Goal: Task Accomplishment & Management: Manage account settings

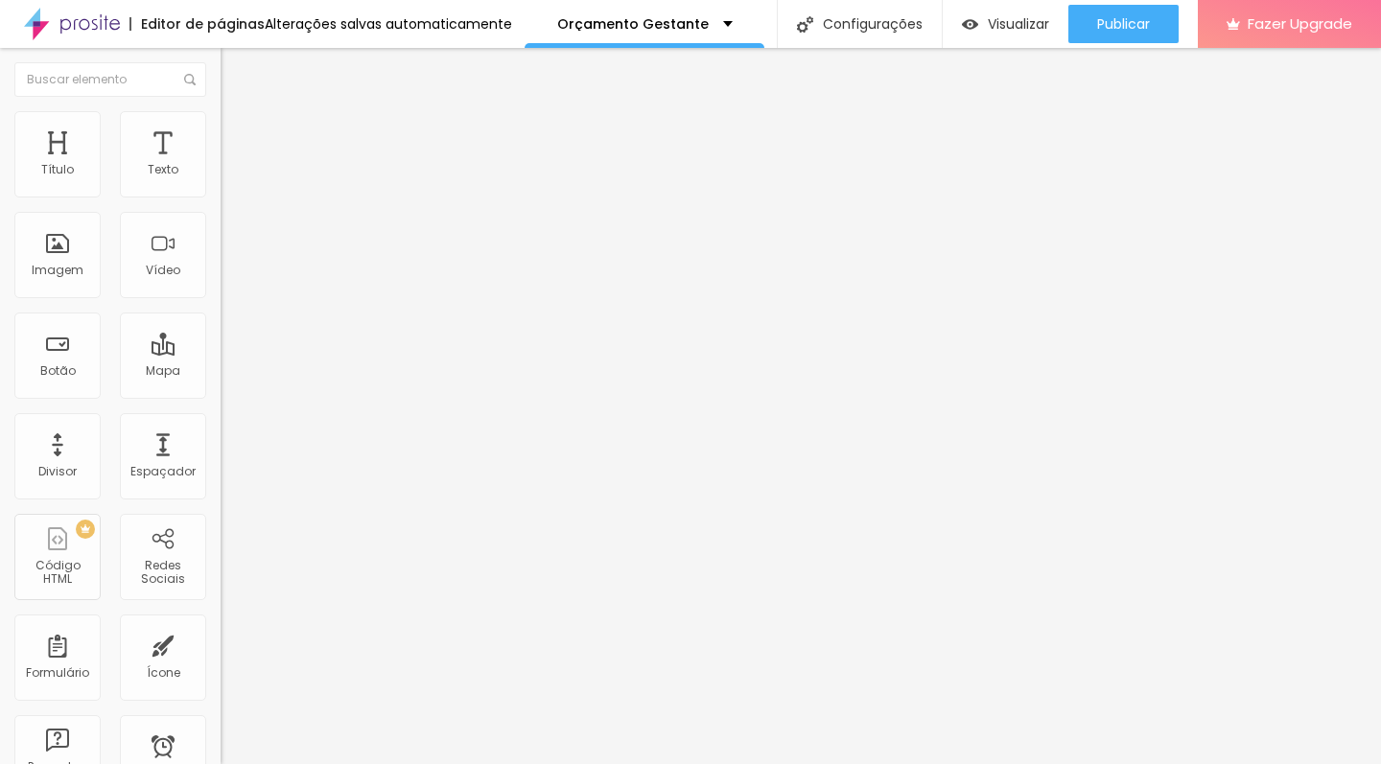
click at [221, 78] on button "Editar Texto" at bounding box center [331, 70] width 221 height 44
click at [221, 196] on input "text" at bounding box center [336, 185] width 230 height 19
type input "(31)97267-8607"
drag, startPoint x: 54, startPoint y: 342, endPoint x: 123, endPoint y: 382, distance: 79.4
click at [221, 663] on textarea "Olá, cheguei até você pela página {page_title} e gostaria de mais informações" at bounding box center [329, 679] width 217 height 33
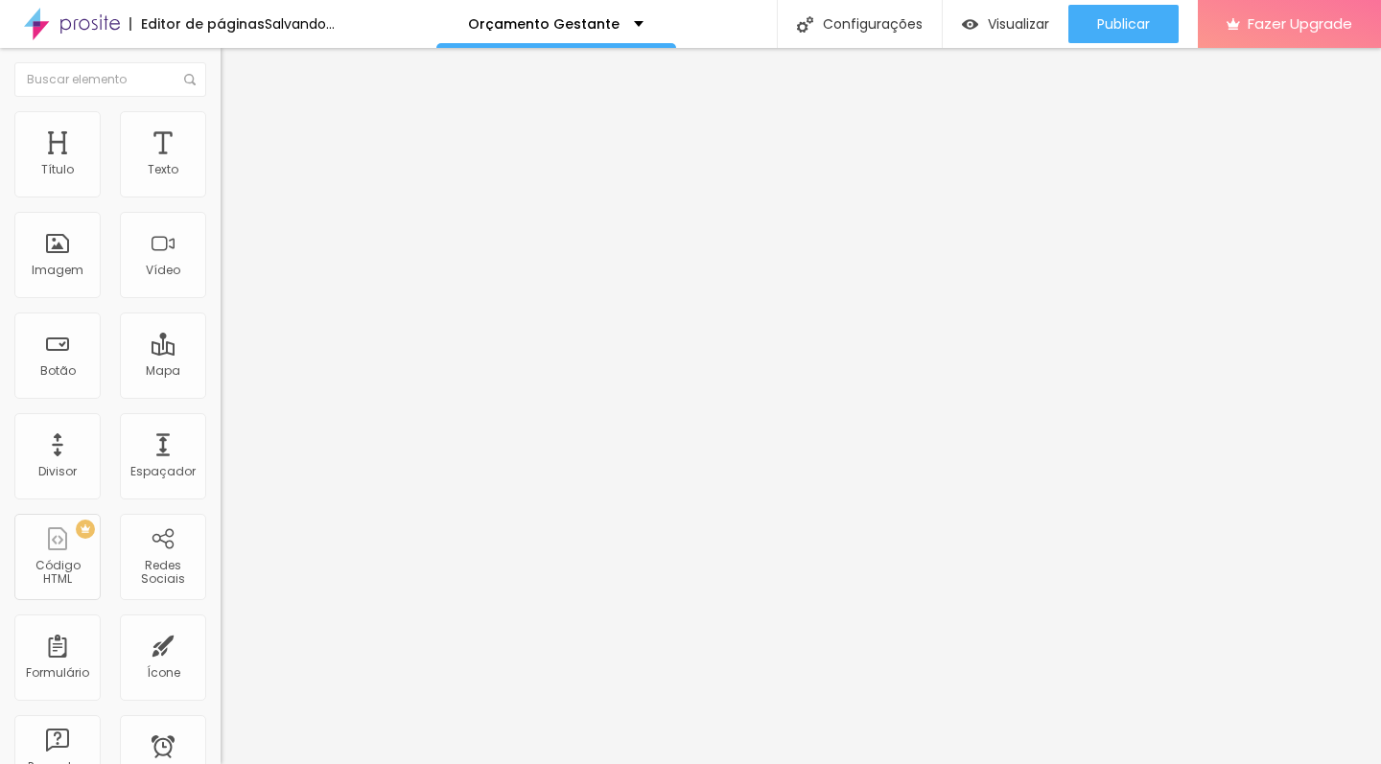
type textarea "Olá, vim pelo site e gostaria de mais informações sobre o ensaio gestante."
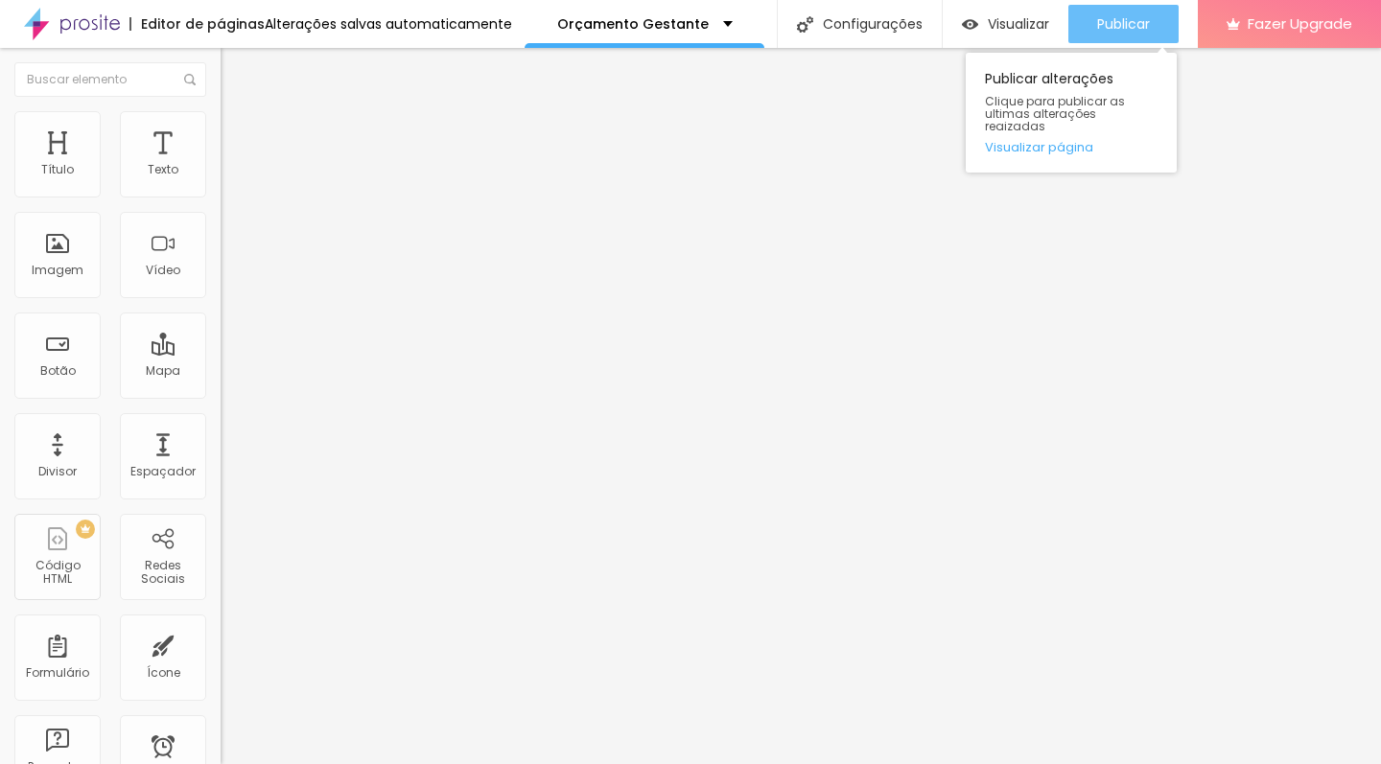
click at [1137, 32] on span "Publicar" at bounding box center [1123, 23] width 53 height 15
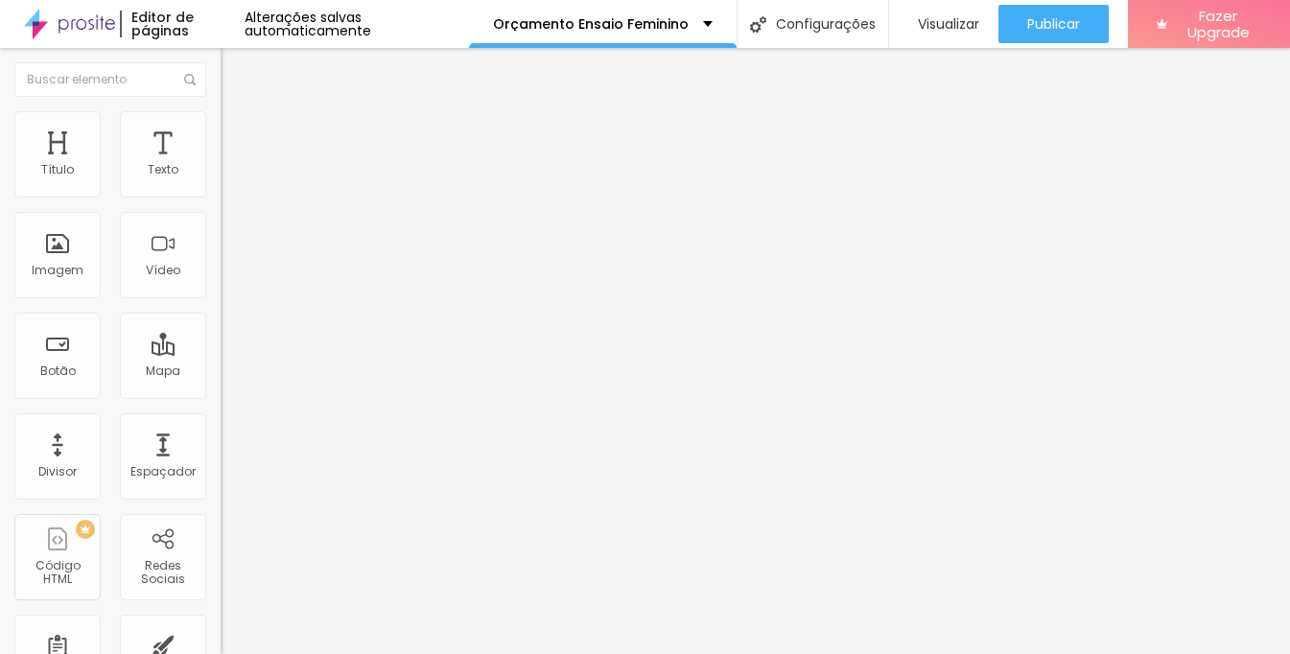
drag, startPoint x: 79, startPoint y: 377, endPoint x: 133, endPoint y: 376, distance: 54.7
type textarea "Olá, vim pelo site e gostaria de mais informações sobre o ensaio feminino."
click at [221, 165] on span "Trocar imagem" at bounding box center [273, 157] width 105 height 16
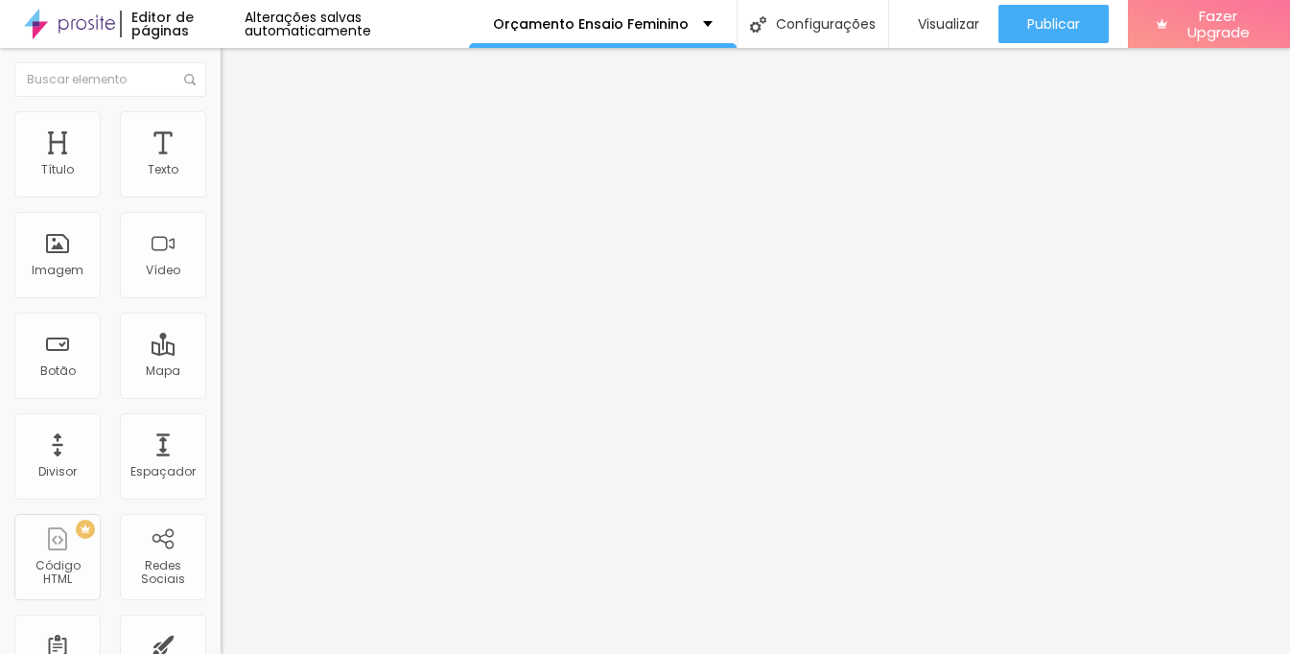
type textarea "Olá, vim pelo site e gostaria de mais informações sobre o ensaio feminino."
click at [221, 165] on span "Trocar imagem" at bounding box center [273, 157] width 105 height 16
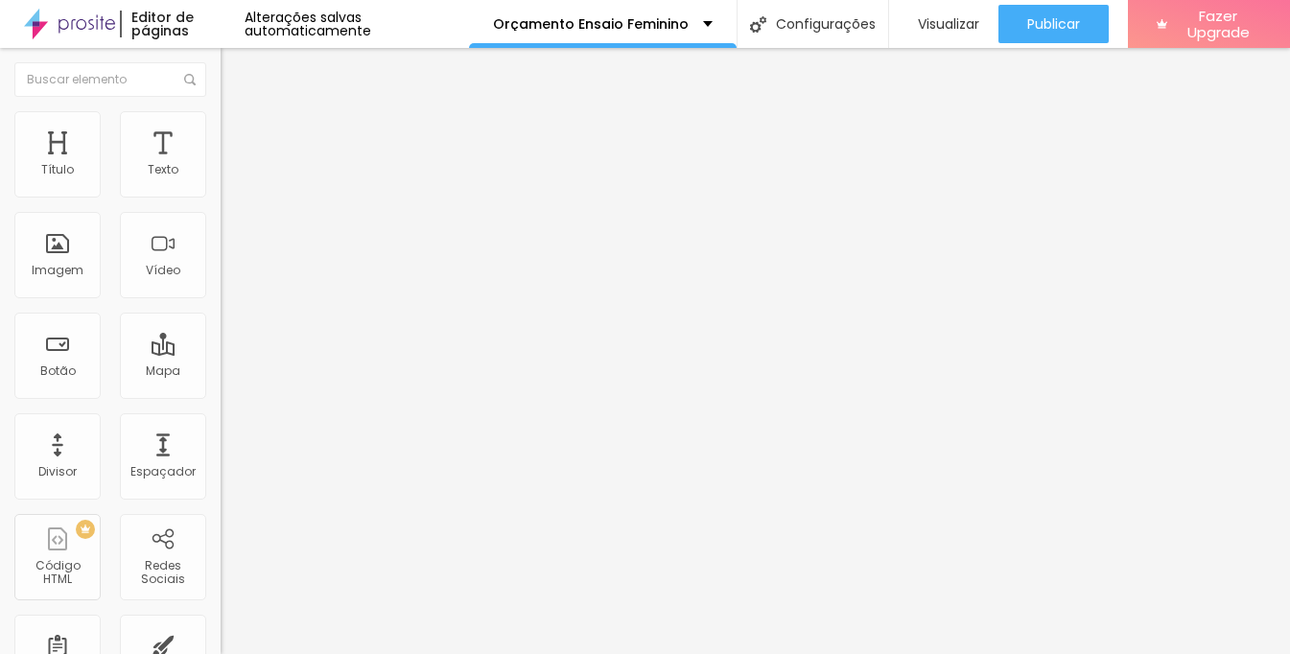
scroll to position [79, 0]
click at [390, 665] on div at bounding box center [645, 665] width 1290 height 0
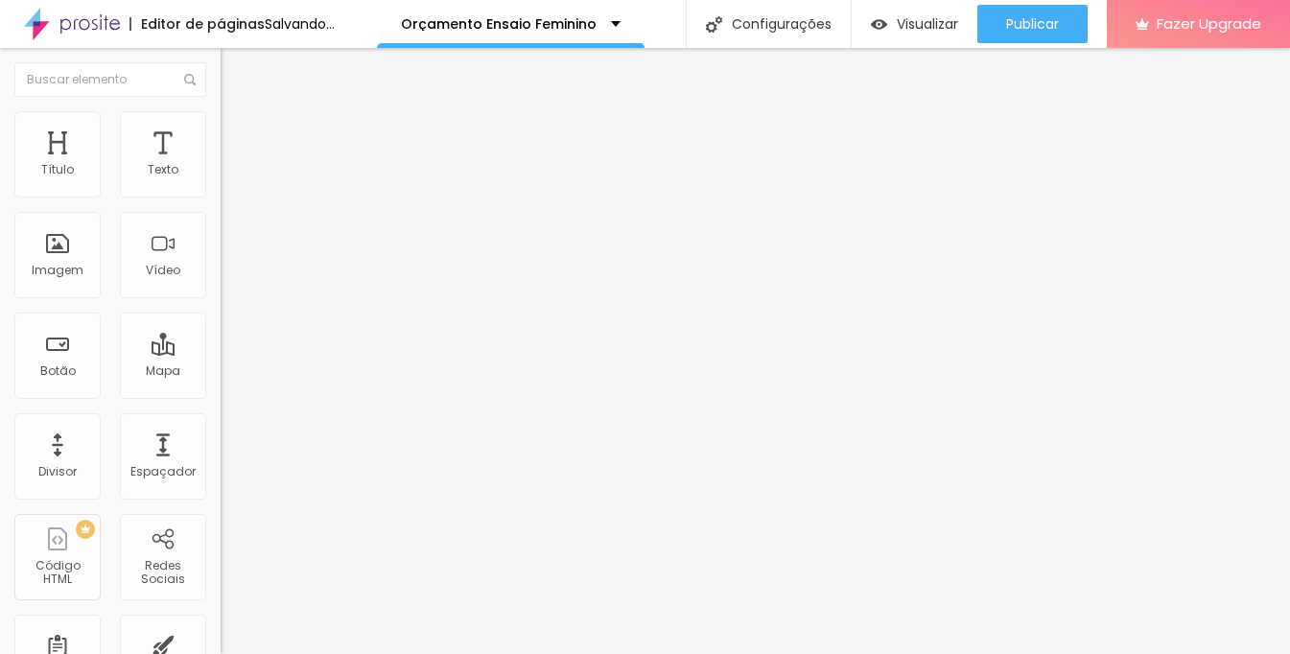
click at [221, 165] on span "Trocar imagem" at bounding box center [273, 157] width 105 height 16
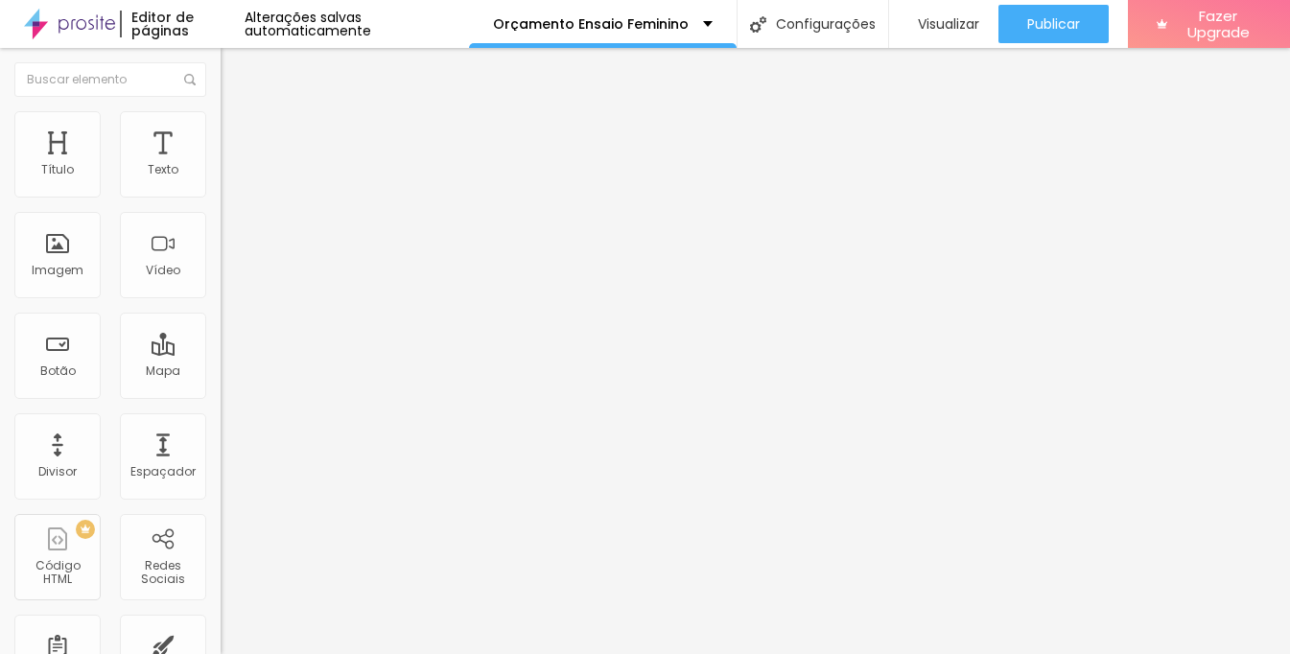
click at [221, 165] on span "Trocar imagem" at bounding box center [273, 157] width 105 height 16
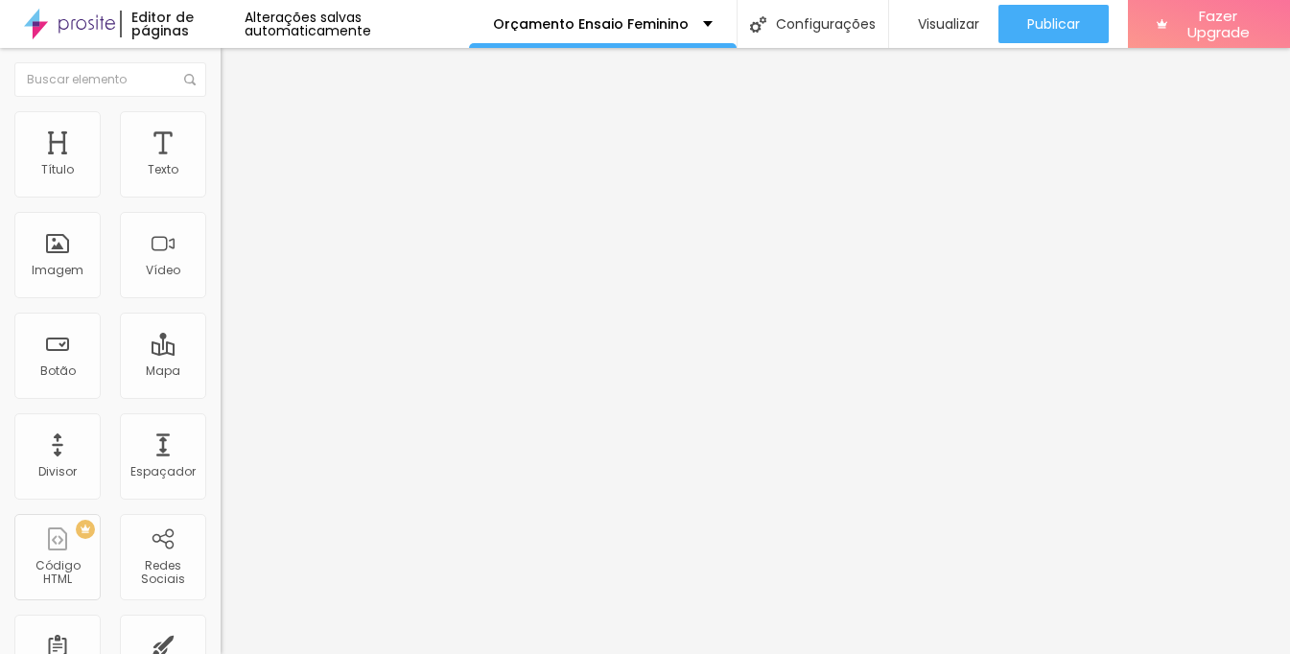
click at [221, 165] on span "Trocar imagem" at bounding box center [273, 157] width 105 height 16
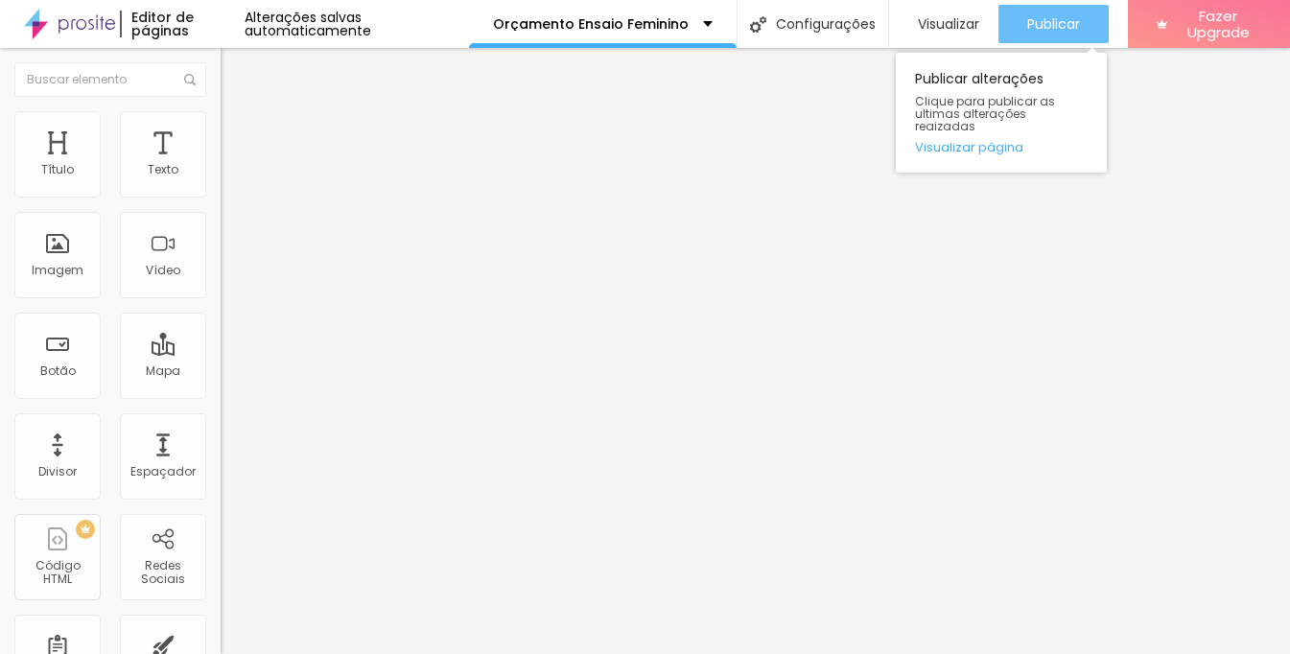
click at [1031, 24] on span "Publicar" at bounding box center [1053, 23] width 53 height 15
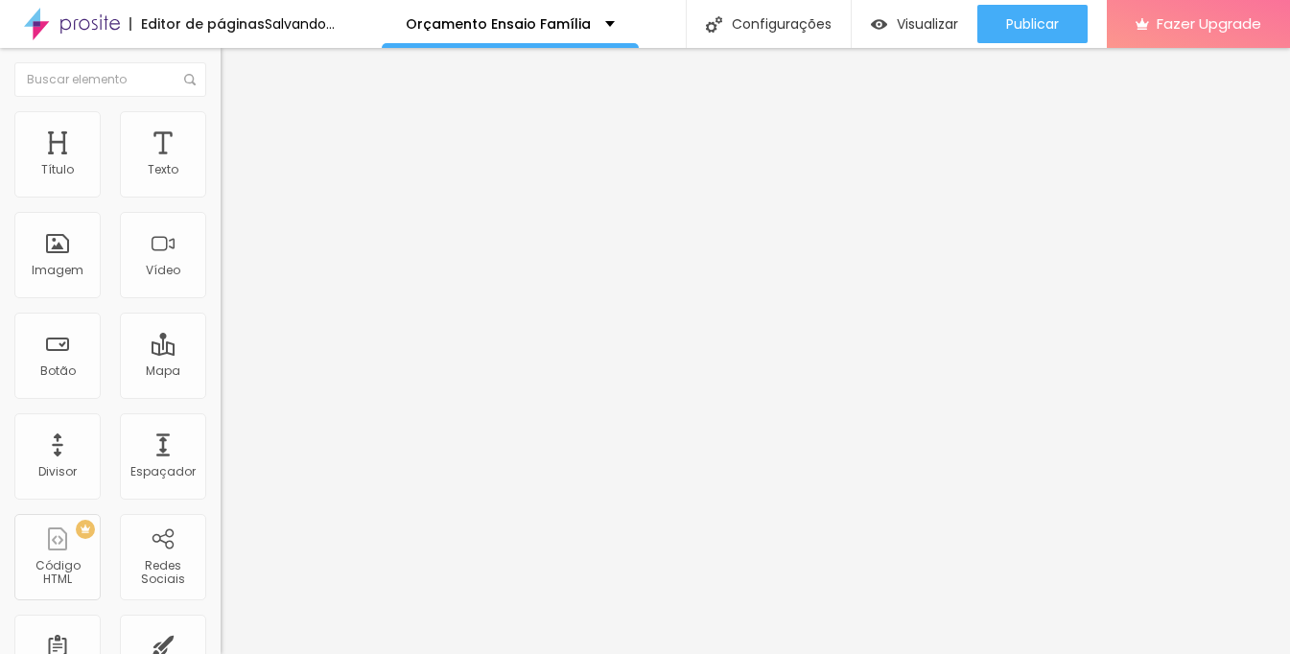
type textarea "Olá, vim pelo site e gostaria de mais informações sobre o ensaio família."
click at [221, 165] on span "Trocar imagem" at bounding box center [273, 157] width 105 height 16
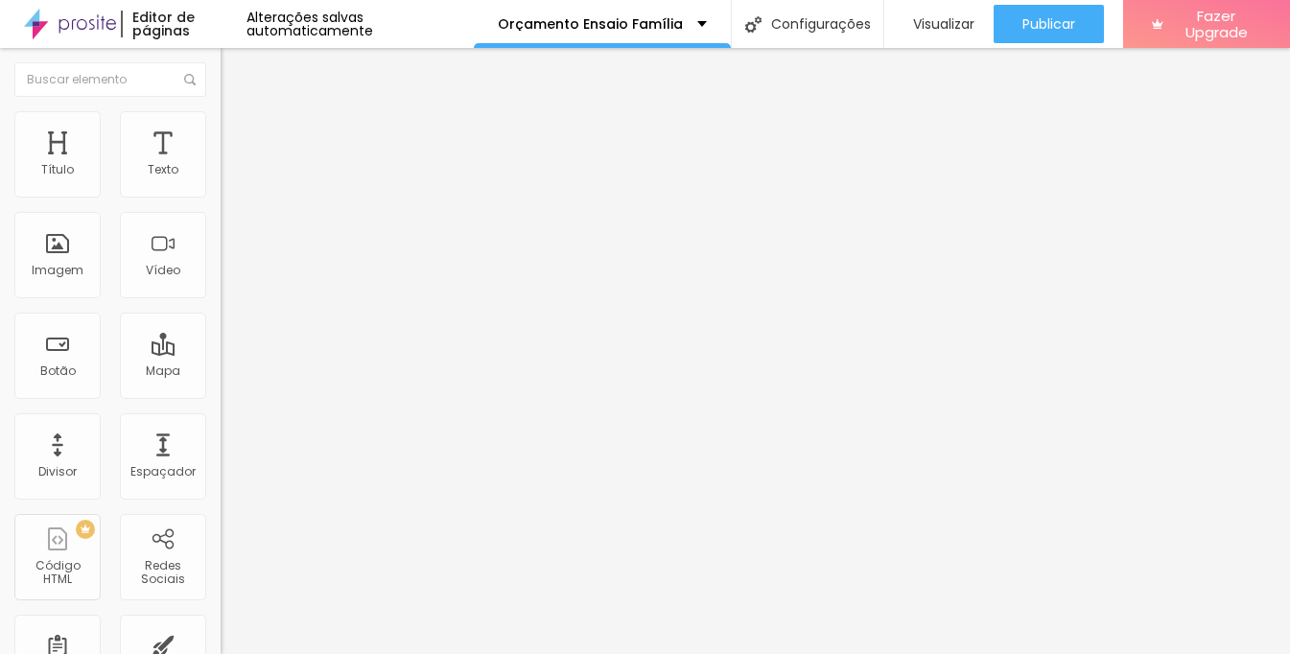
click at [221, 300] on span "16:9 Cinema" at bounding box center [257, 292] width 73 height 16
click at [221, 330] on span "Padrão" at bounding box center [242, 322] width 43 height 16
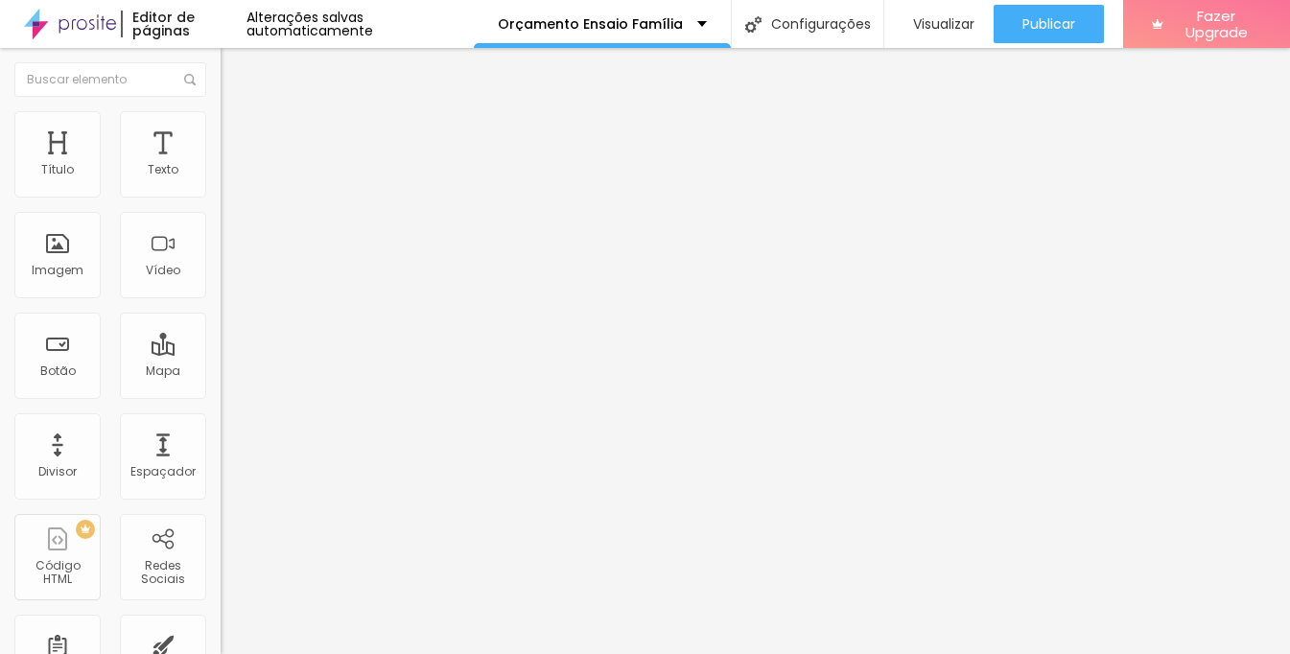
type textarea "Olá, vim pelo site e gostaria de mais informações sobre o ensaio família."
click at [221, 165] on span "Trocar imagem" at bounding box center [273, 157] width 105 height 16
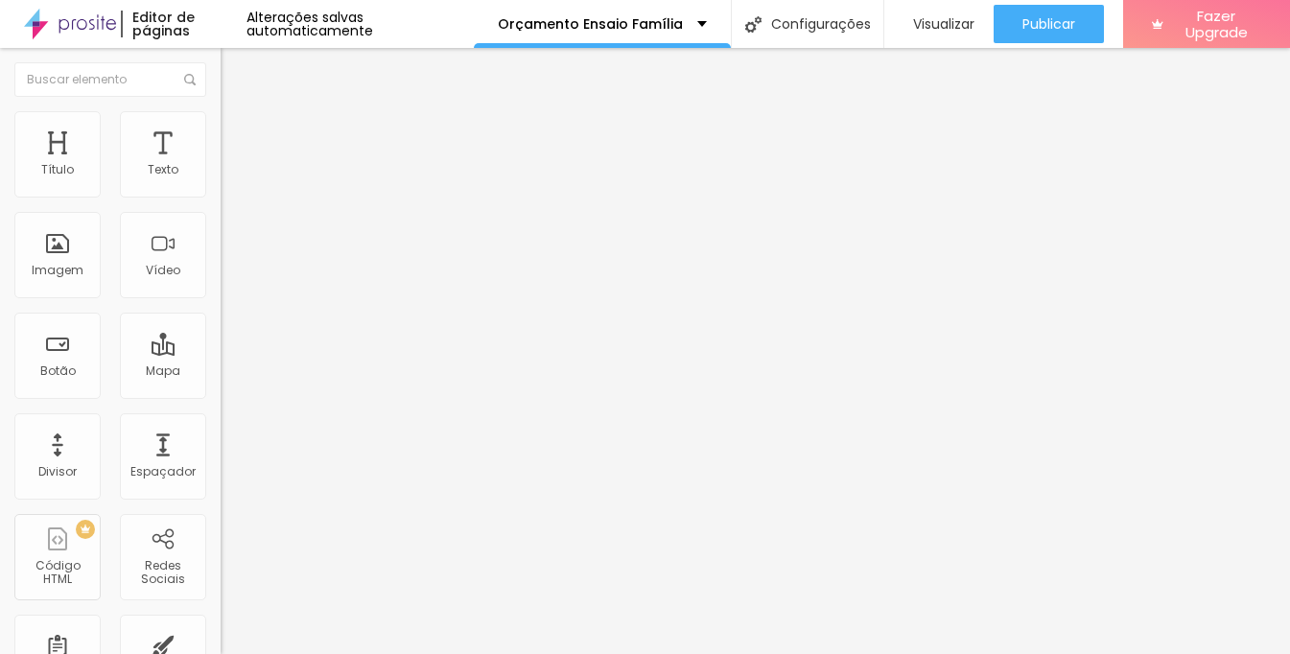
click at [221, 165] on span "Trocar imagem" at bounding box center [273, 157] width 105 height 16
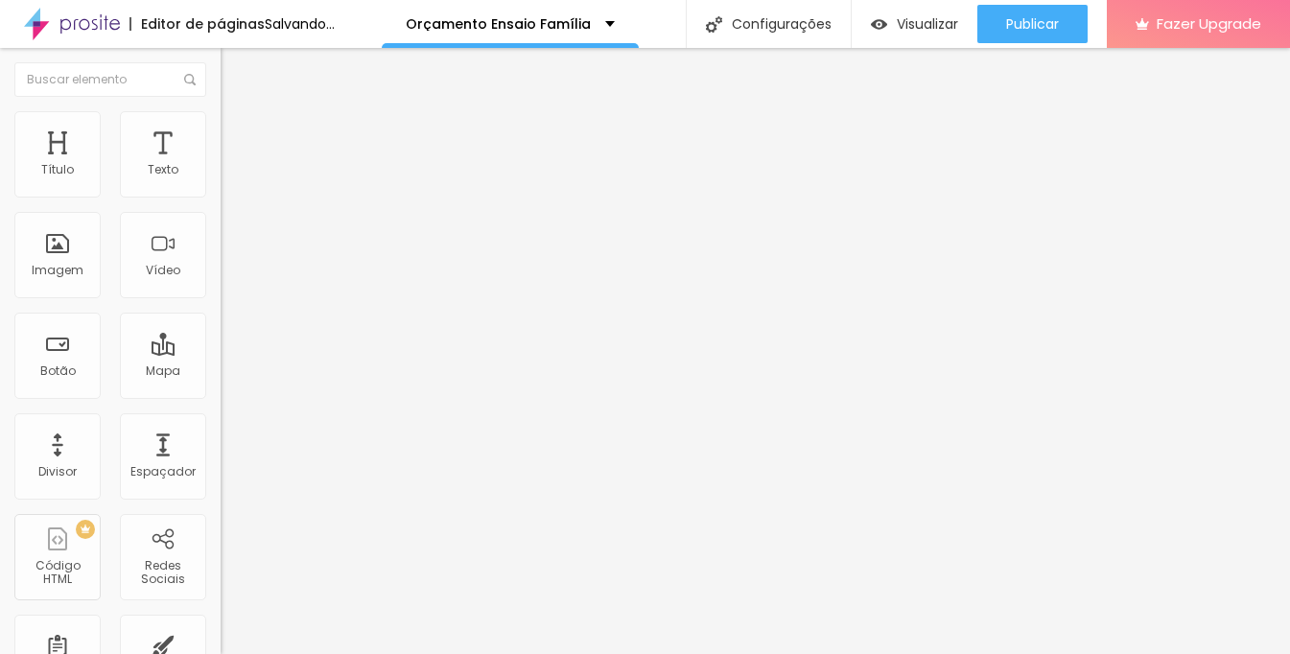
click at [221, 165] on span "Trocar imagem" at bounding box center [273, 157] width 105 height 16
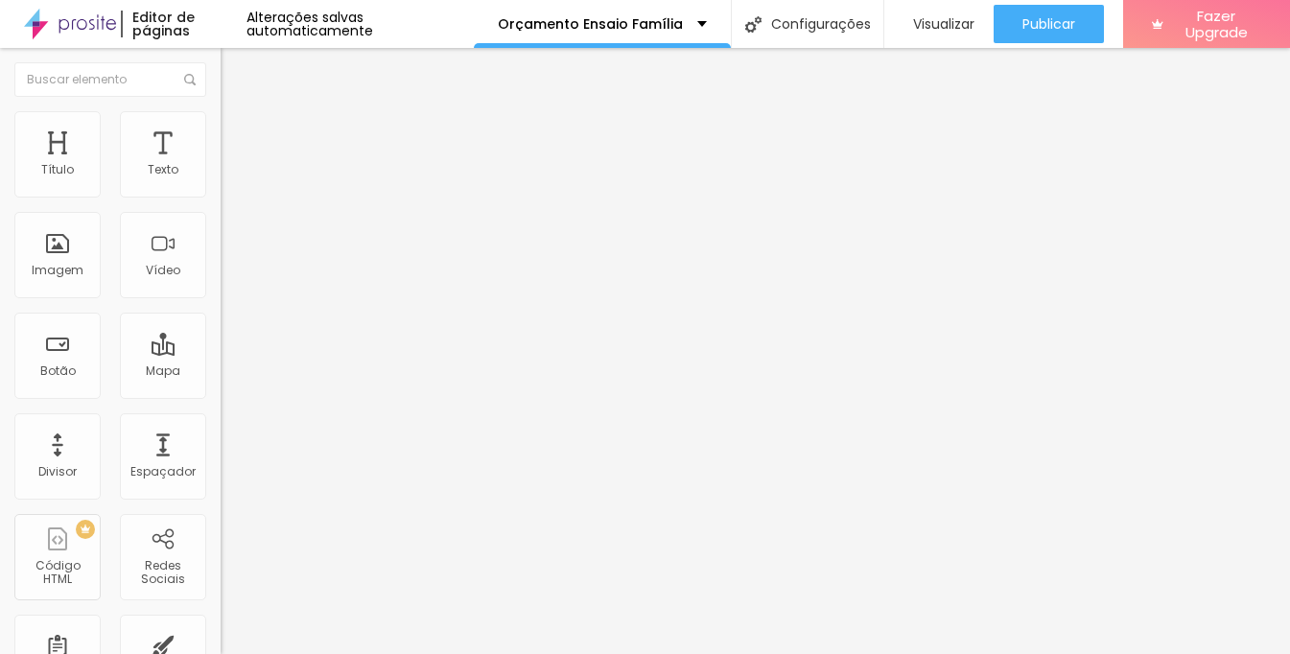
click at [221, 165] on span "Trocar imagem" at bounding box center [273, 157] width 105 height 16
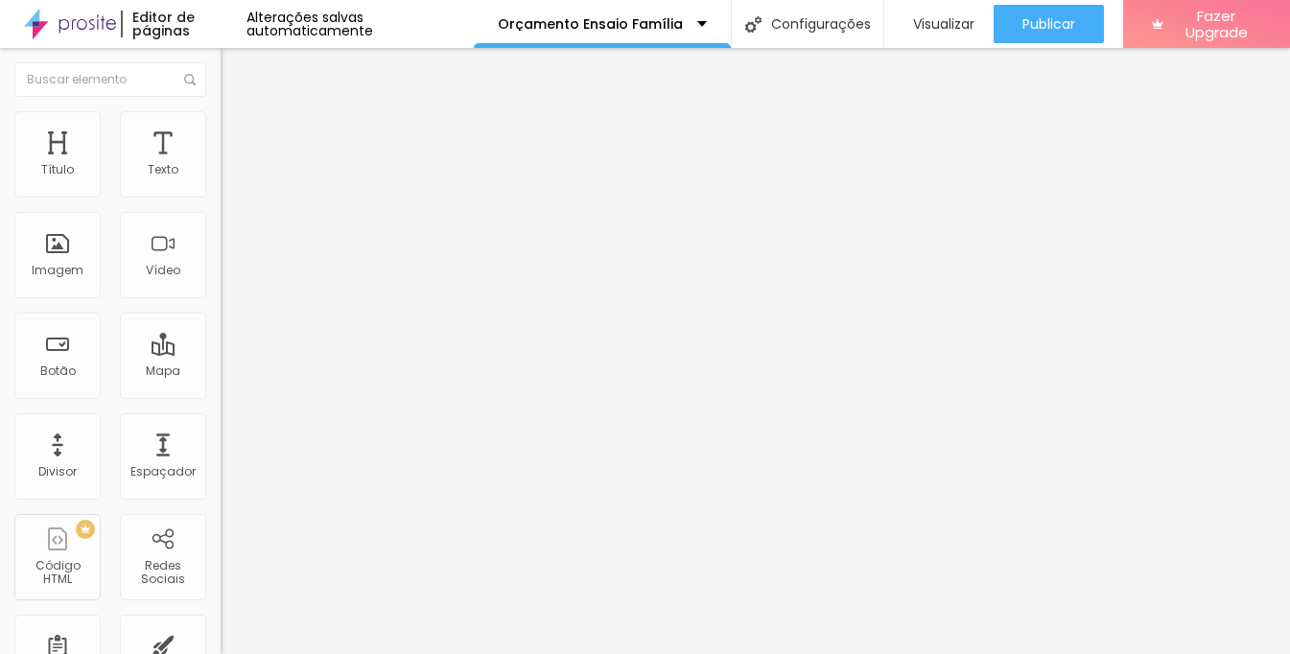
click at [221, 300] on span "16:9 Cinema" at bounding box center [257, 292] width 73 height 16
click at [221, 328] on div "Padrão 4:3" at bounding box center [331, 322] width 221 height 12
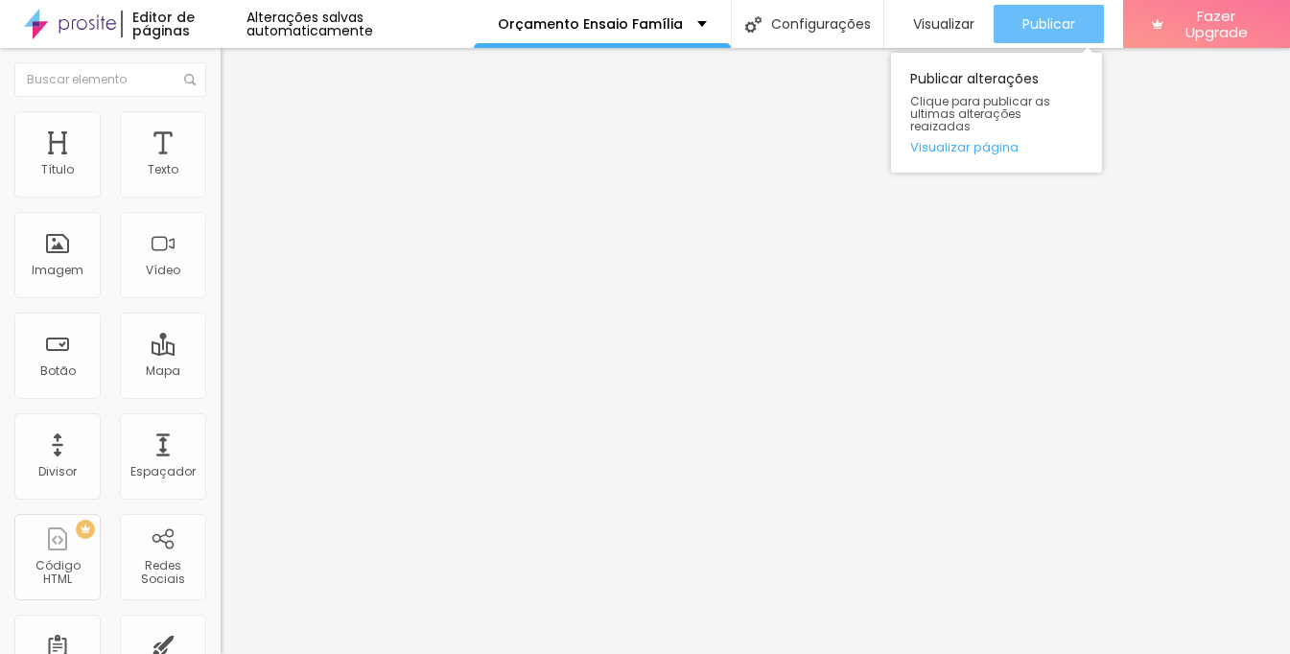
click at [1088, 22] on button "Publicar" at bounding box center [1048, 24] width 110 height 38
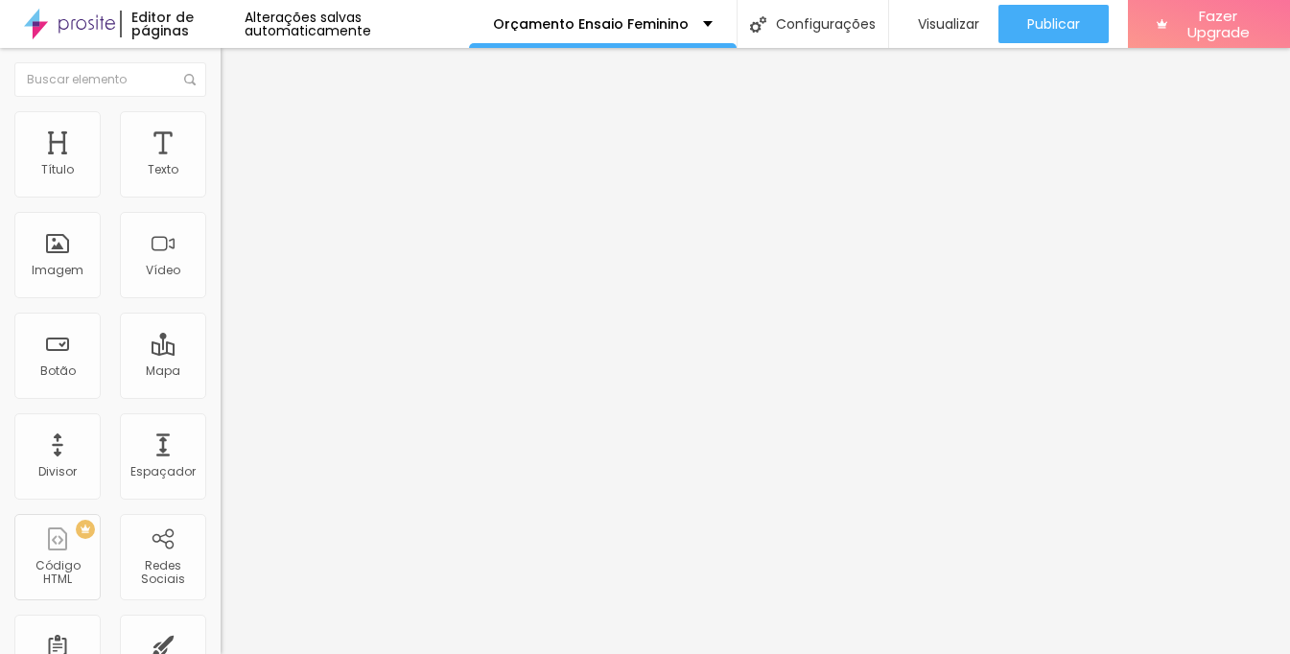
click at [221, 165] on span "Trocar imagem" at bounding box center [273, 157] width 105 height 16
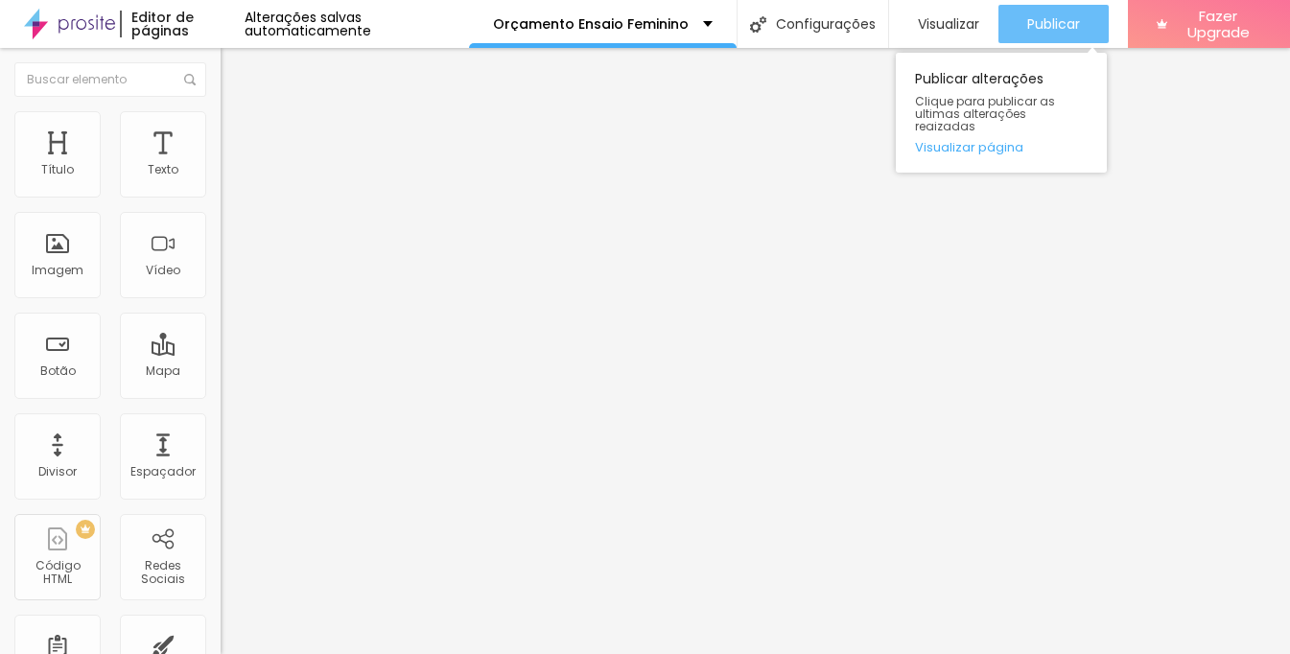
click at [1054, 29] on span "Publicar" at bounding box center [1053, 23] width 53 height 15
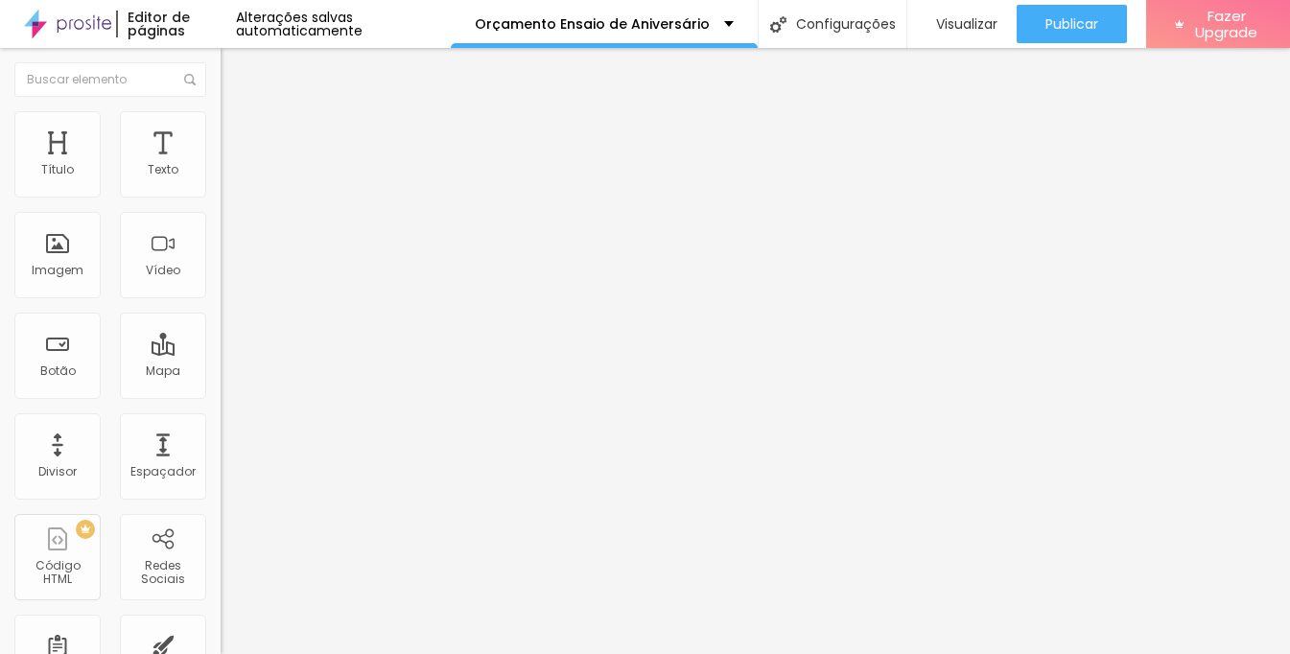
type textarea "Olá, vim pelo site e gostaria de mais informações sobre o ensaio de aniversário."
click at [221, 165] on span "Trocar imagem" at bounding box center [273, 157] width 105 height 16
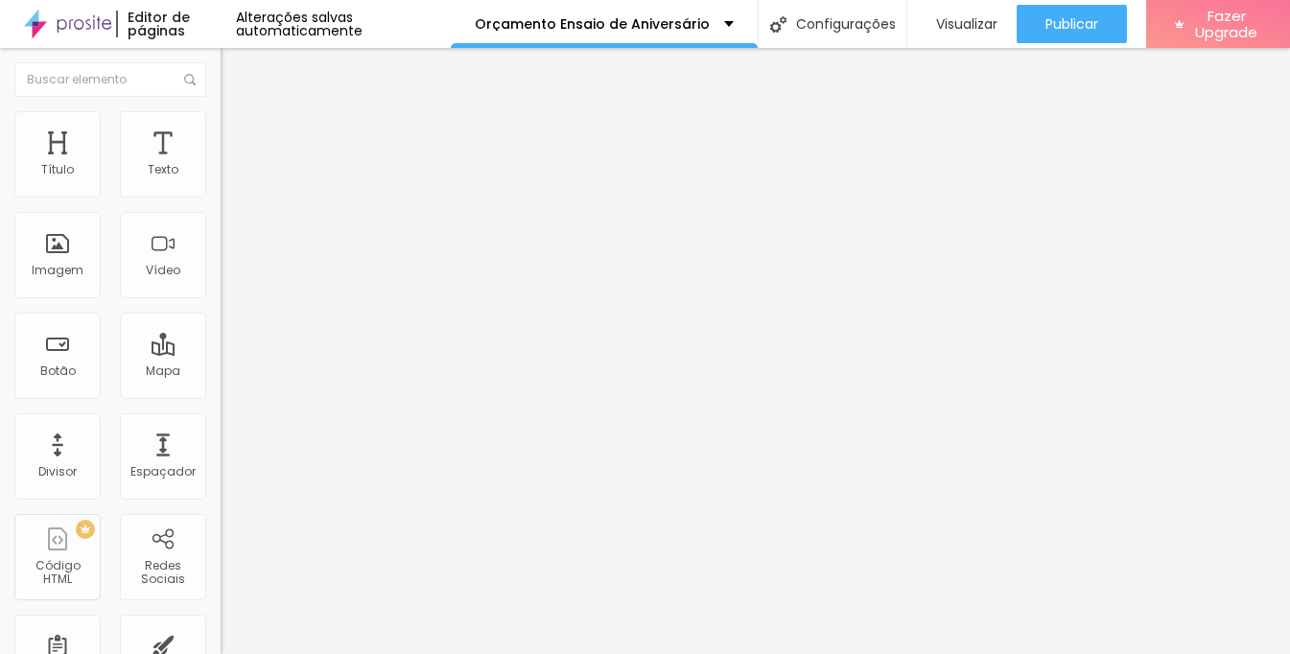
type textarea "Olá, vim pelo site e gostaria de mais informações sobre o ensaio de aniversário."
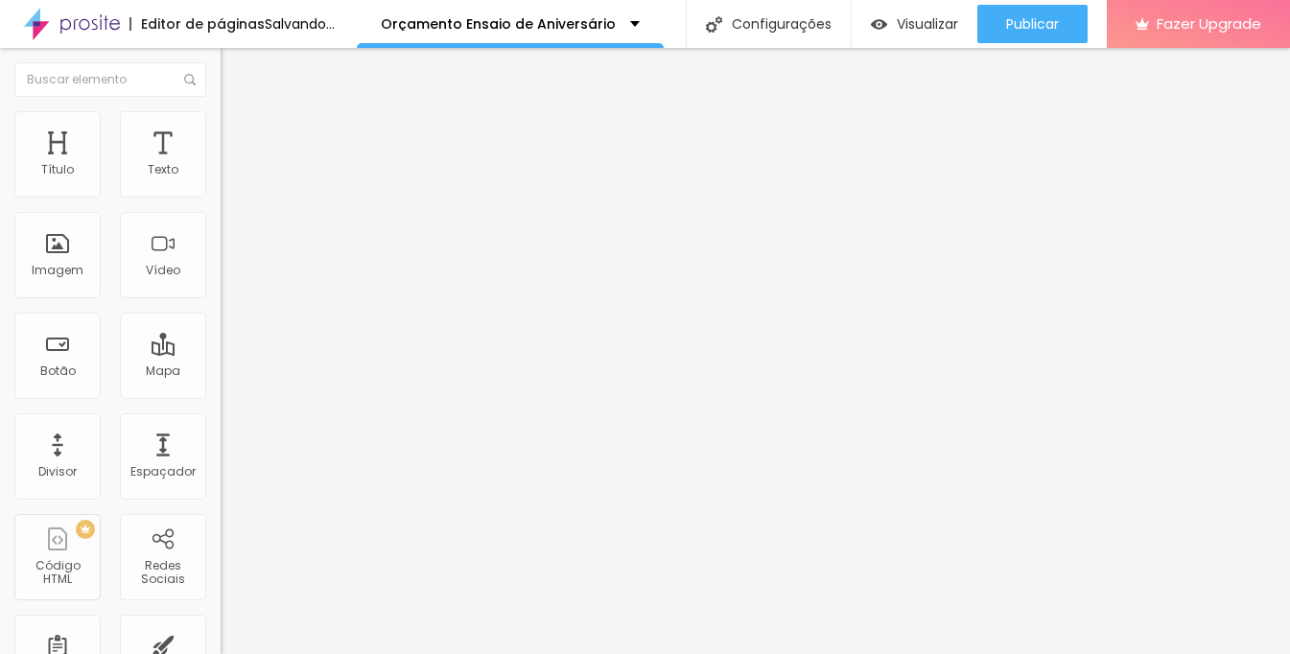
click at [221, 165] on span "Trocar imagem" at bounding box center [273, 157] width 105 height 16
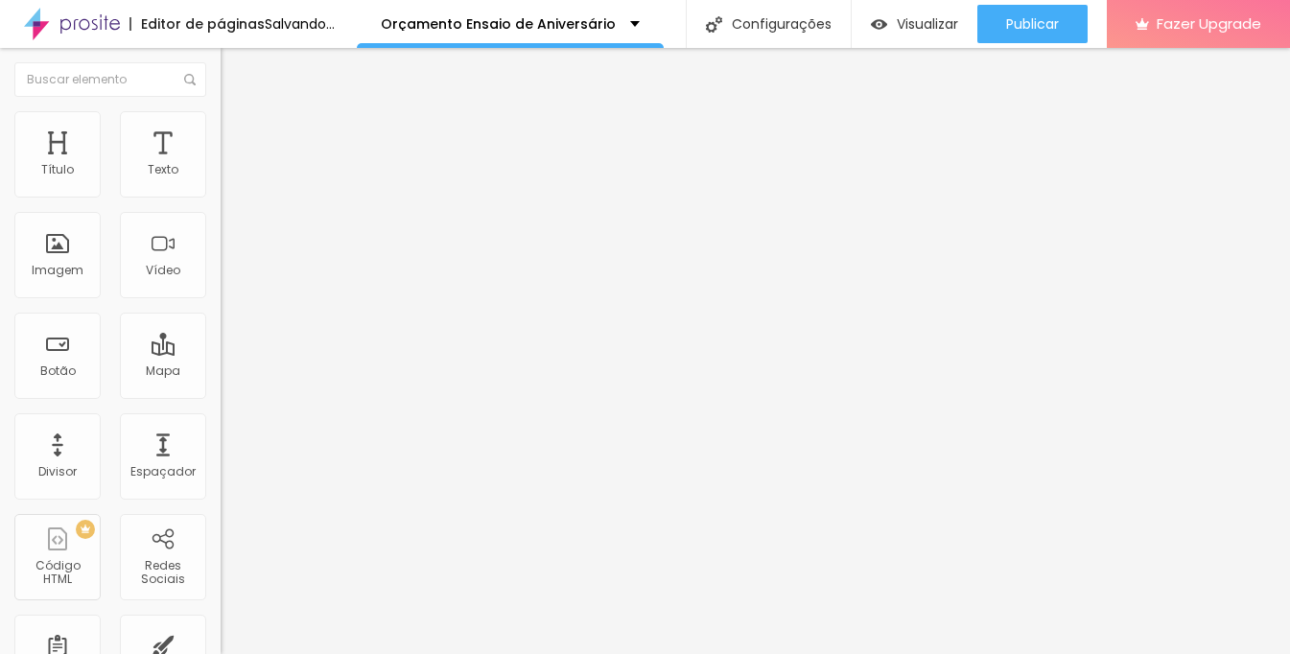
click at [221, 165] on span "Trocar imagem" at bounding box center [273, 157] width 105 height 16
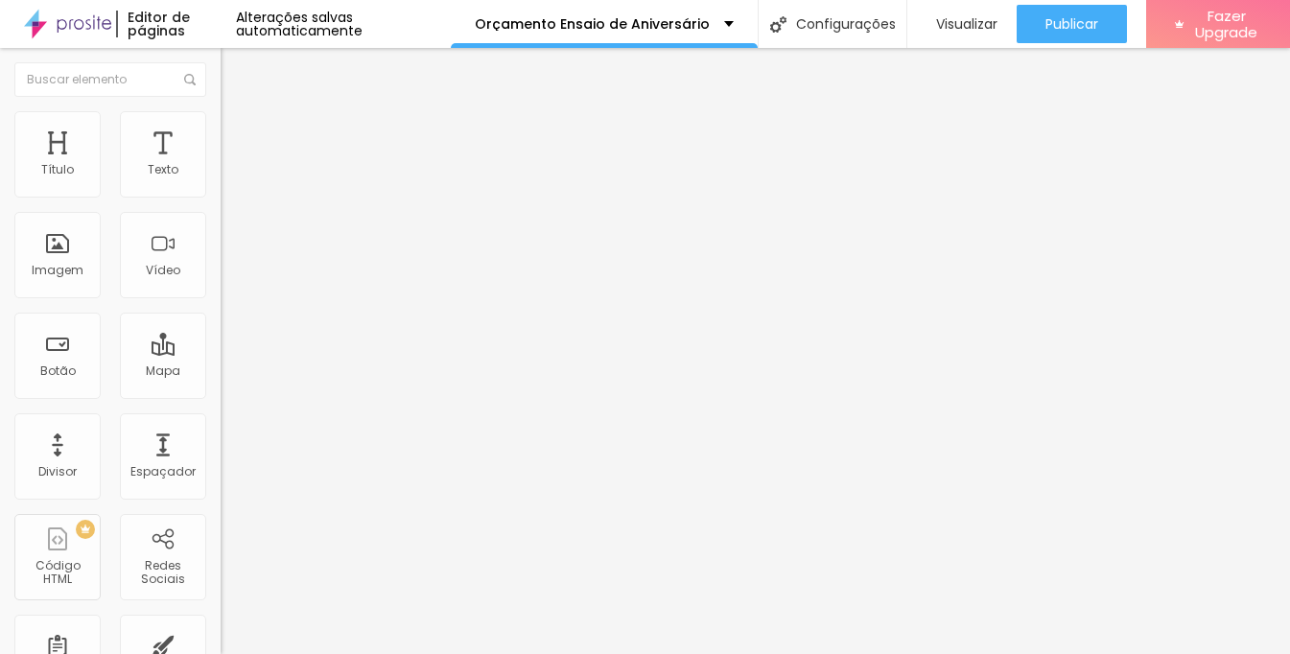
click at [221, 165] on span "Trocar imagem" at bounding box center [273, 157] width 105 height 16
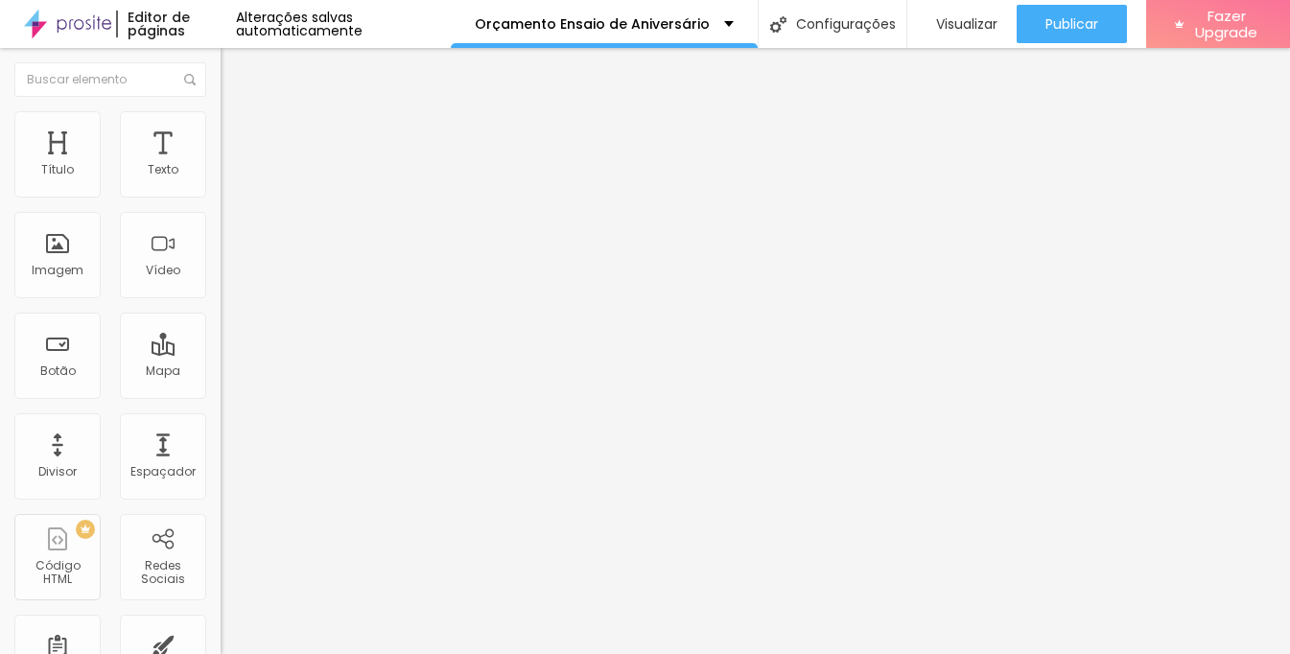
click at [221, 165] on span "Trocar imagem" at bounding box center [273, 157] width 105 height 16
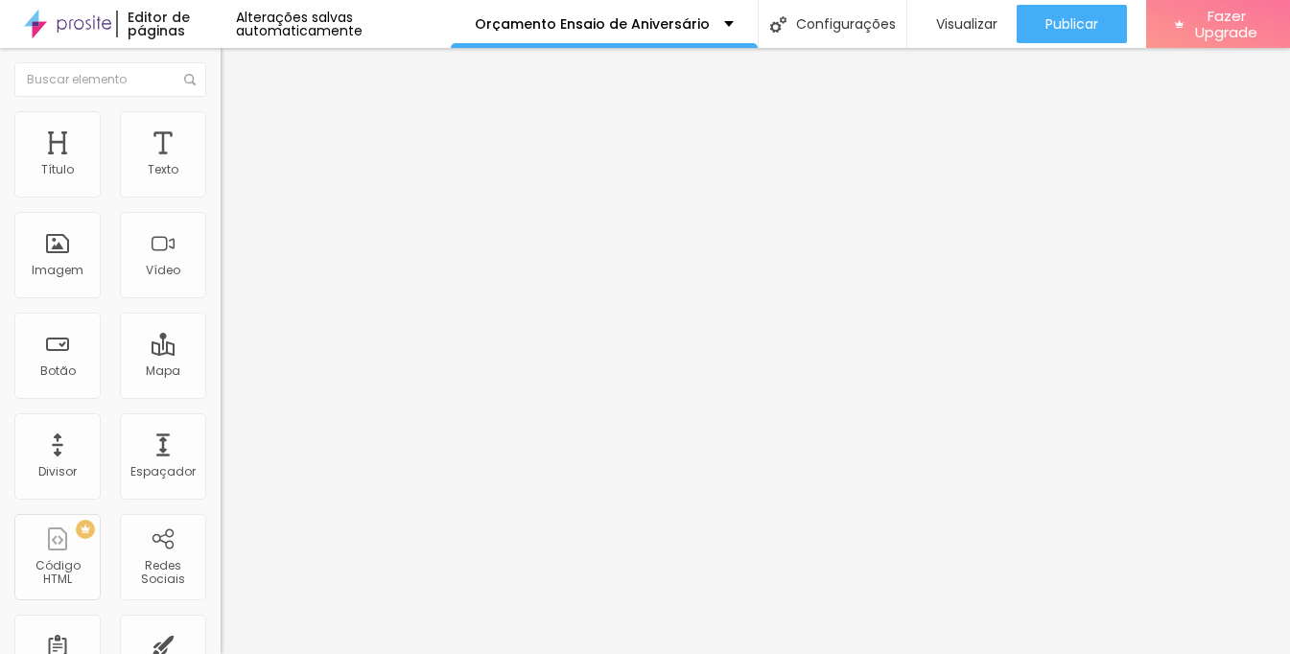
click at [221, 165] on span "Trocar imagem" at bounding box center [273, 157] width 105 height 16
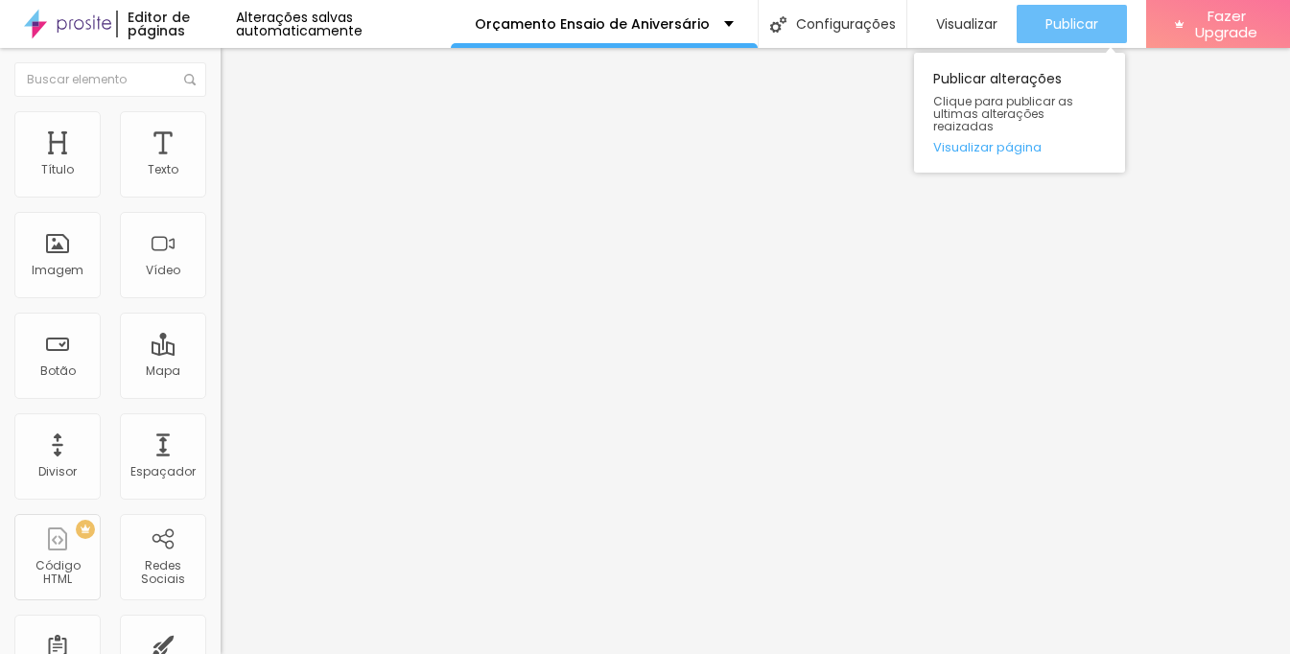
click at [1082, 25] on span "Publicar" at bounding box center [1071, 23] width 53 height 15
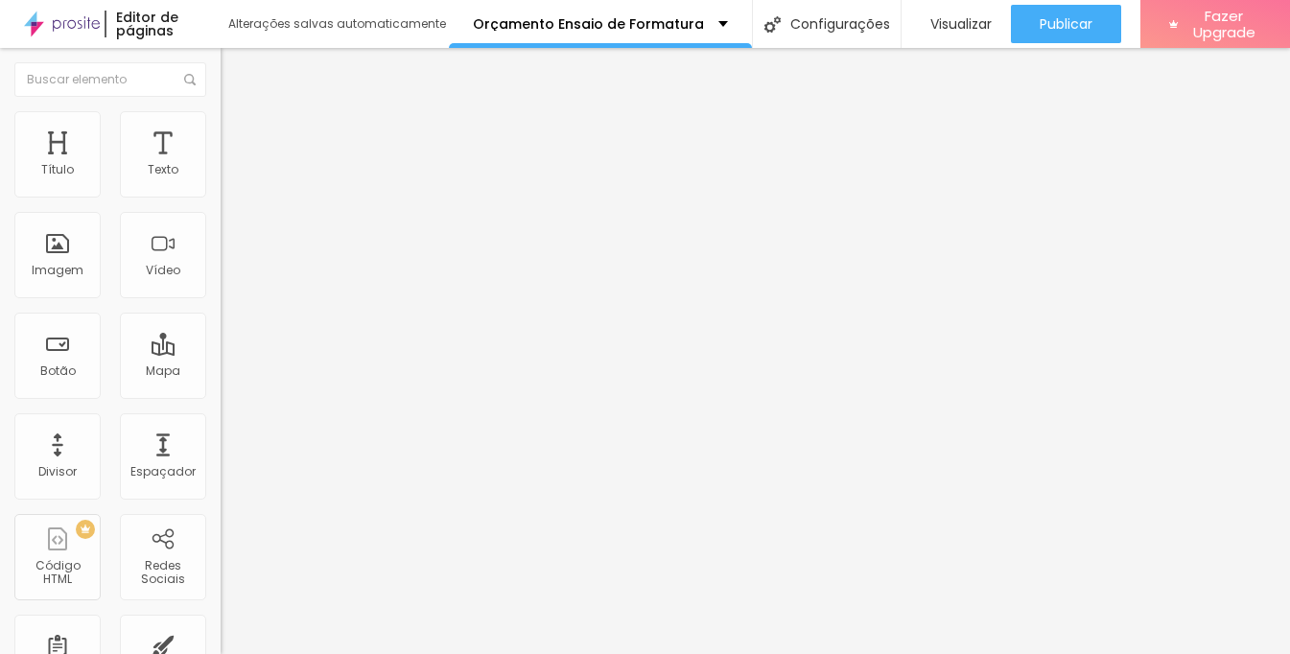
type textarea "Olá, vim pelo site e gostaria de mais informações sobre o ensaio de formatura."
click at [221, 130] on li "Avançado" at bounding box center [331, 139] width 221 height 19
type input "15"
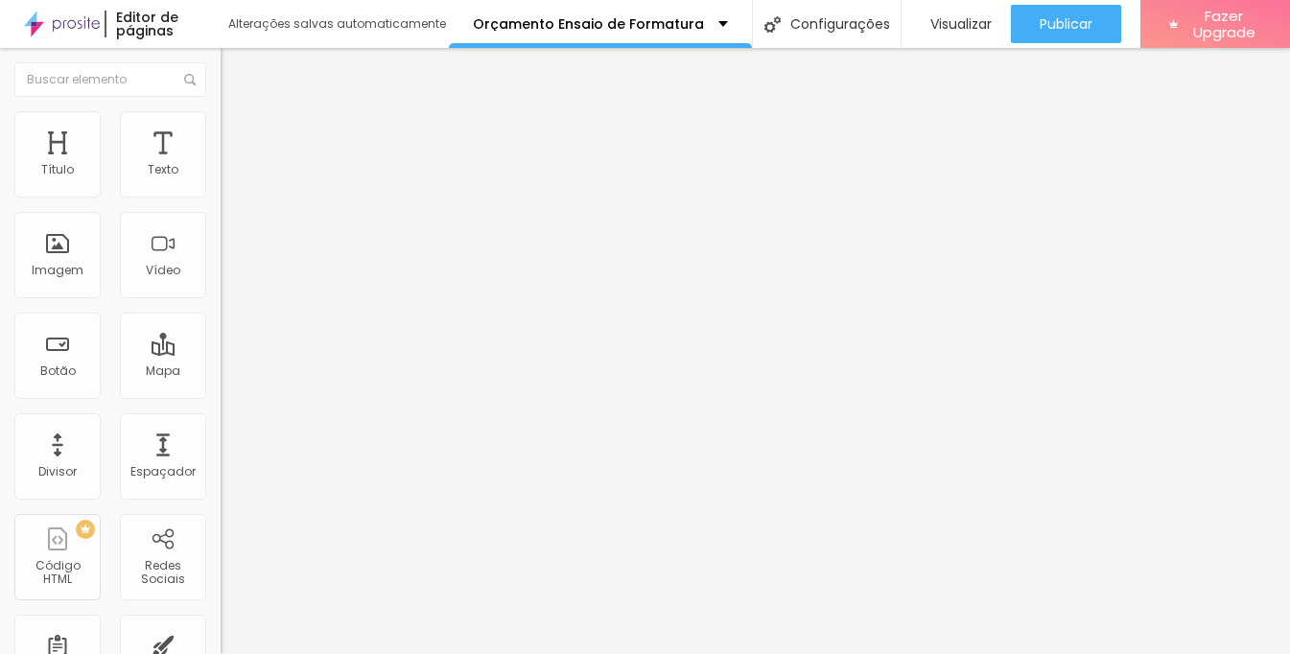
type input "15"
type input "10"
type input "0"
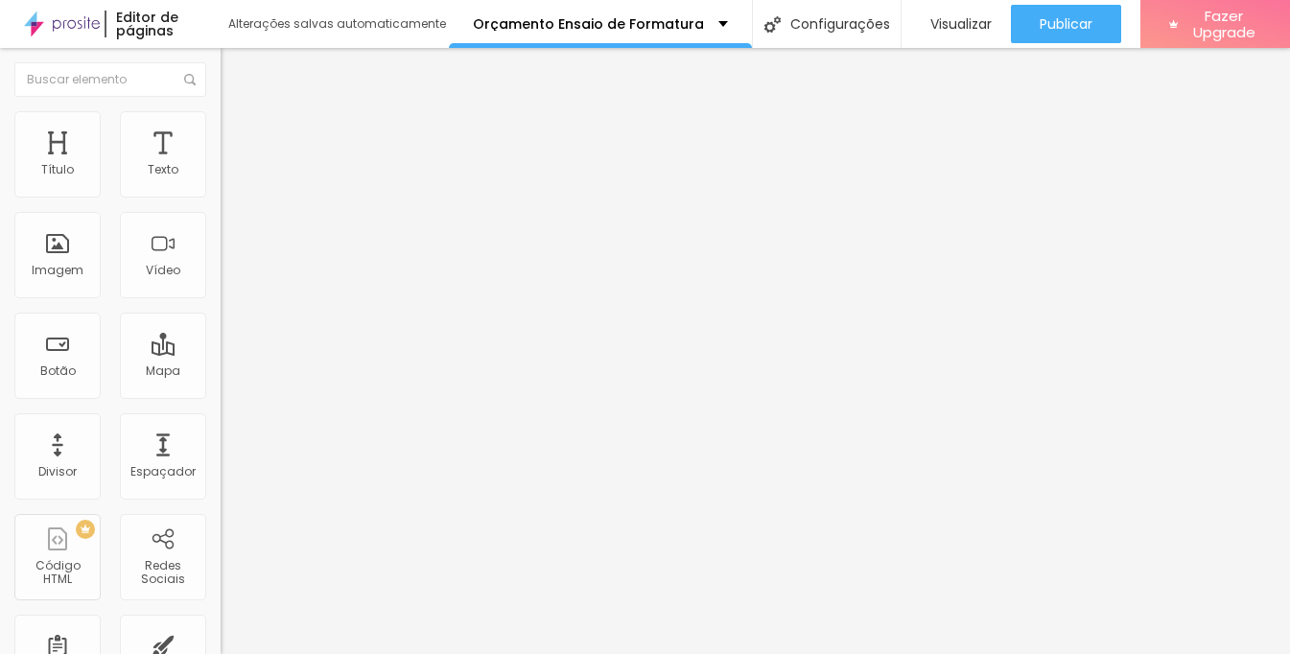
drag, startPoint x: 77, startPoint y: 194, endPoint x: 14, endPoint y: 191, distance: 62.4
type input "0"
click at [221, 191] on div "0 px Espaçamento Interno" at bounding box center [331, 285] width 221 height 271
click at [238, 136] on span "Avançado" at bounding box center [269, 143] width 63 height 16
type input "15"
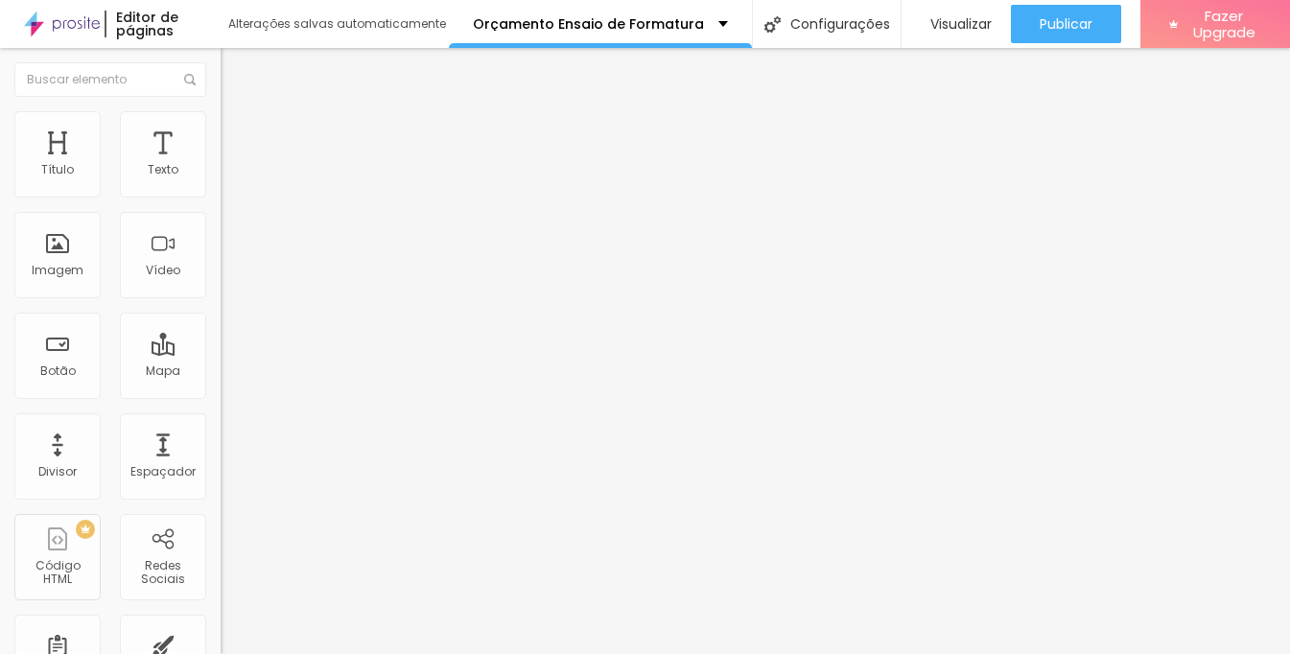
type input "15"
type input "10"
type input "5"
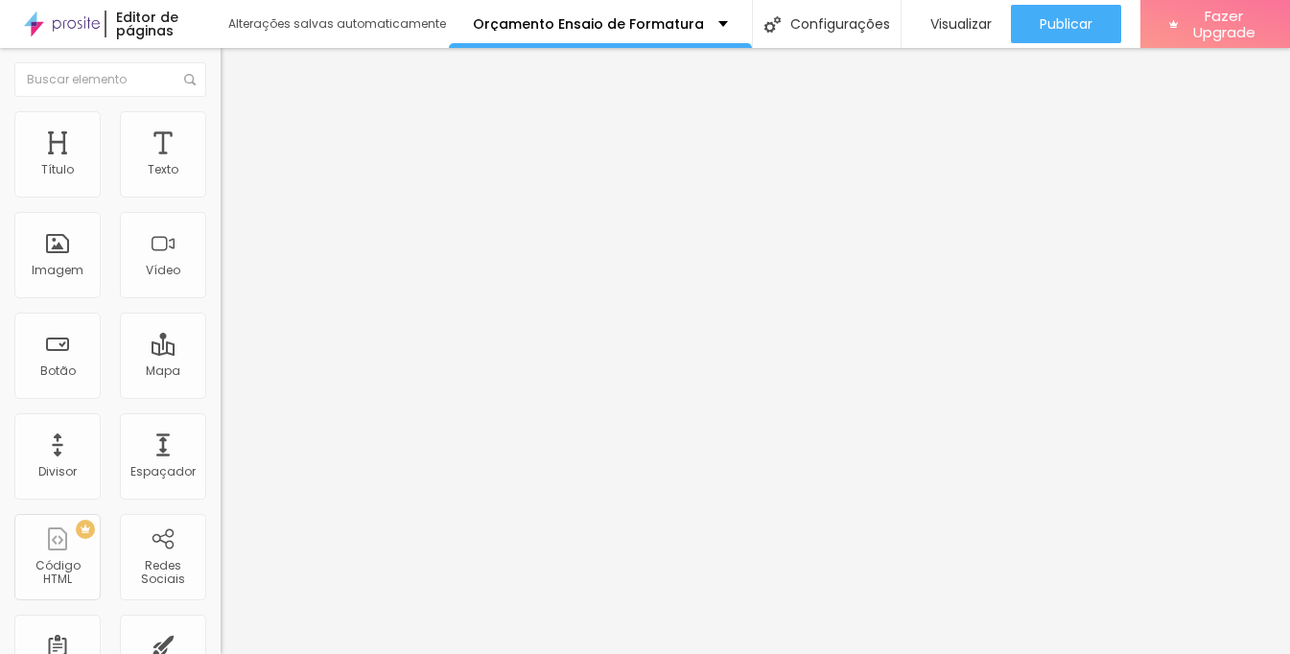
type input "0"
drag, startPoint x: 79, startPoint y: 190, endPoint x: 21, endPoint y: 185, distance: 57.7
type input "0"
click at [221, 186] on div "0 px Espaçamento Interno" at bounding box center [331, 285] width 221 height 271
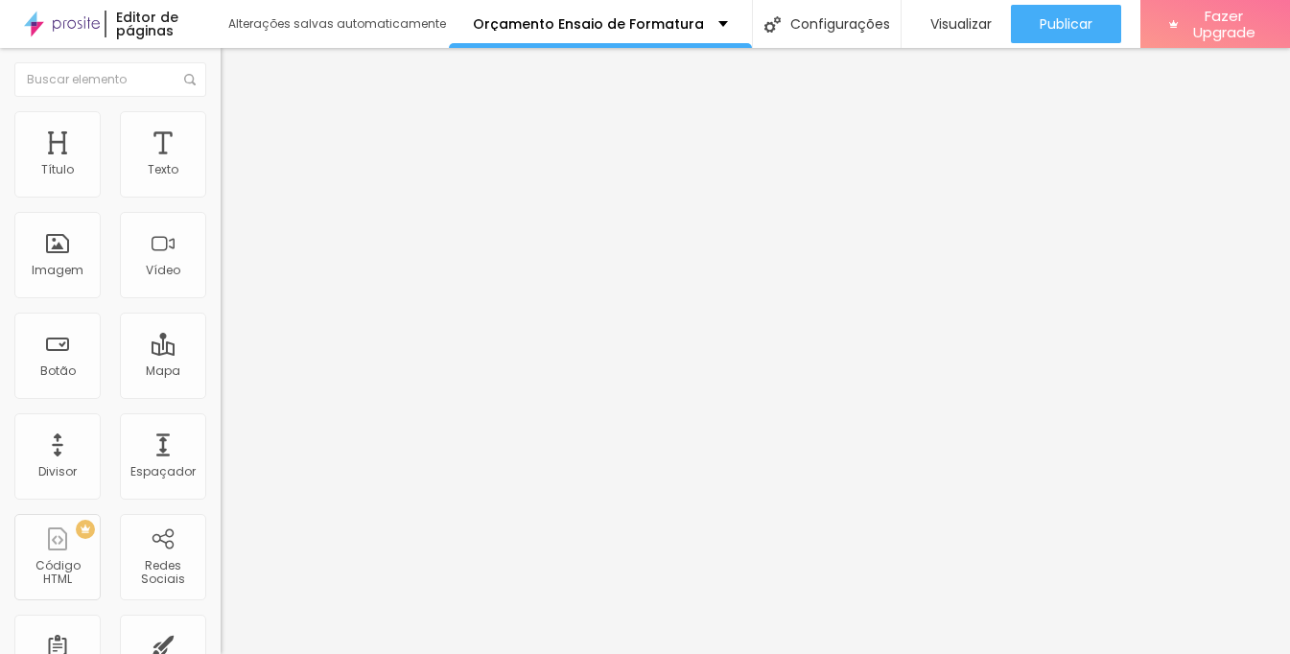
click at [221, 165] on span "Adicionar imagem" at bounding box center [283, 157] width 124 height 16
click at [391, 654] on div "Subindo 8/8 arquivos" at bounding box center [645, 660] width 1290 height 12
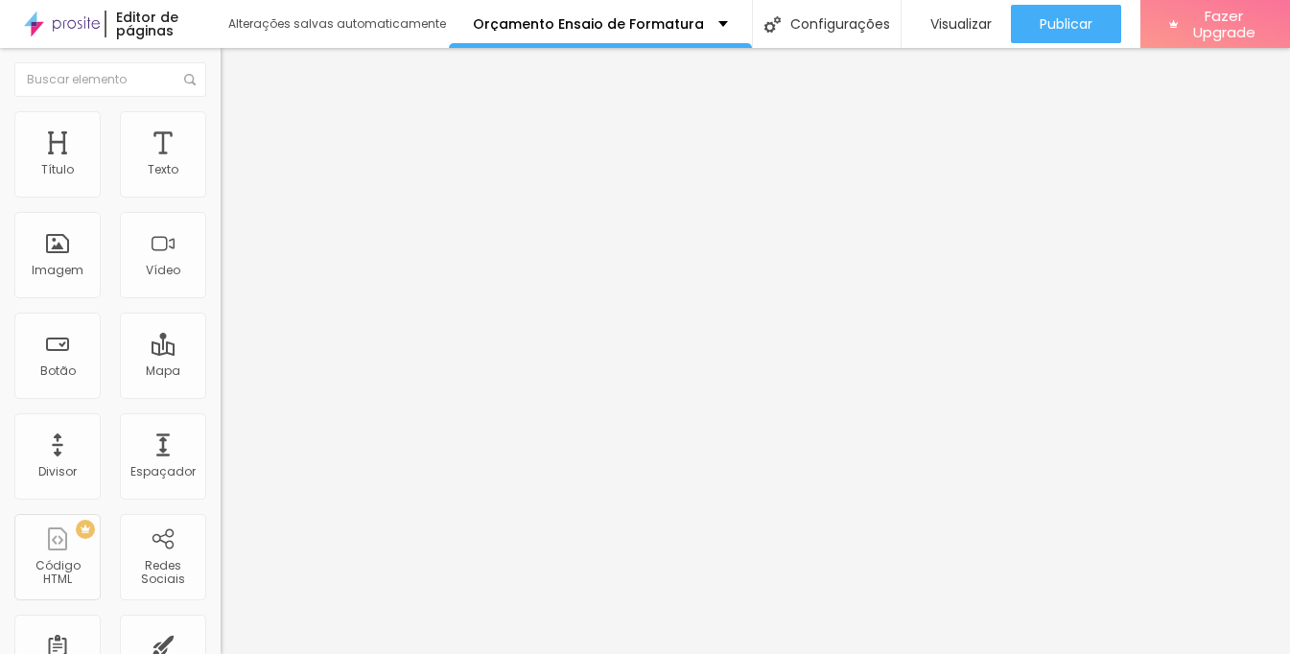
click at [221, 165] on span "Adicionar imagem" at bounding box center [283, 157] width 124 height 16
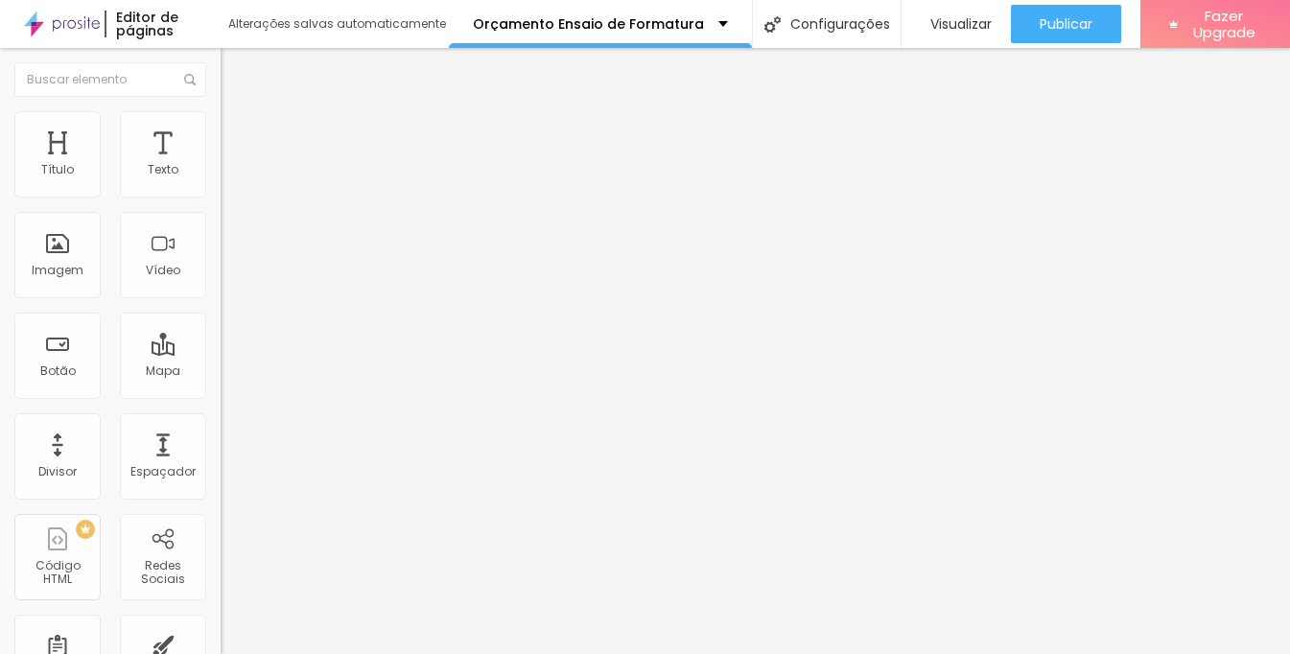
click at [221, 300] on span "Original" at bounding box center [244, 292] width 46 height 16
click at [221, 335] on span "Quadrado" at bounding box center [252, 326] width 62 height 16
click at [221, 323] on span "Padrão" at bounding box center [242, 315] width 43 height 16
click at [221, 310] on div "Cinema 16:9" at bounding box center [331, 304] width 221 height 12
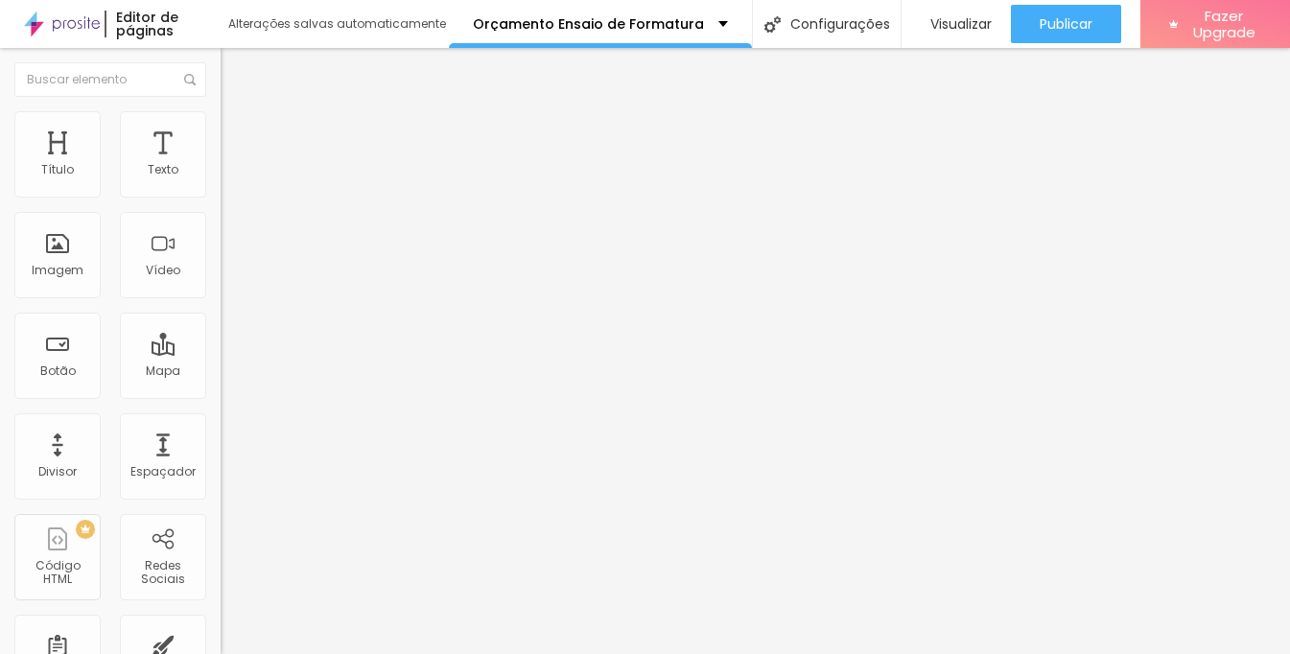
click at [221, 353] on span "Original" at bounding box center [244, 345] width 46 height 16
type textarea "Olá, vim pelo site e gostaria de mais informações sobre o ensaio de formatura."
click at [221, 165] on span "Trocar imagem" at bounding box center [273, 157] width 105 height 16
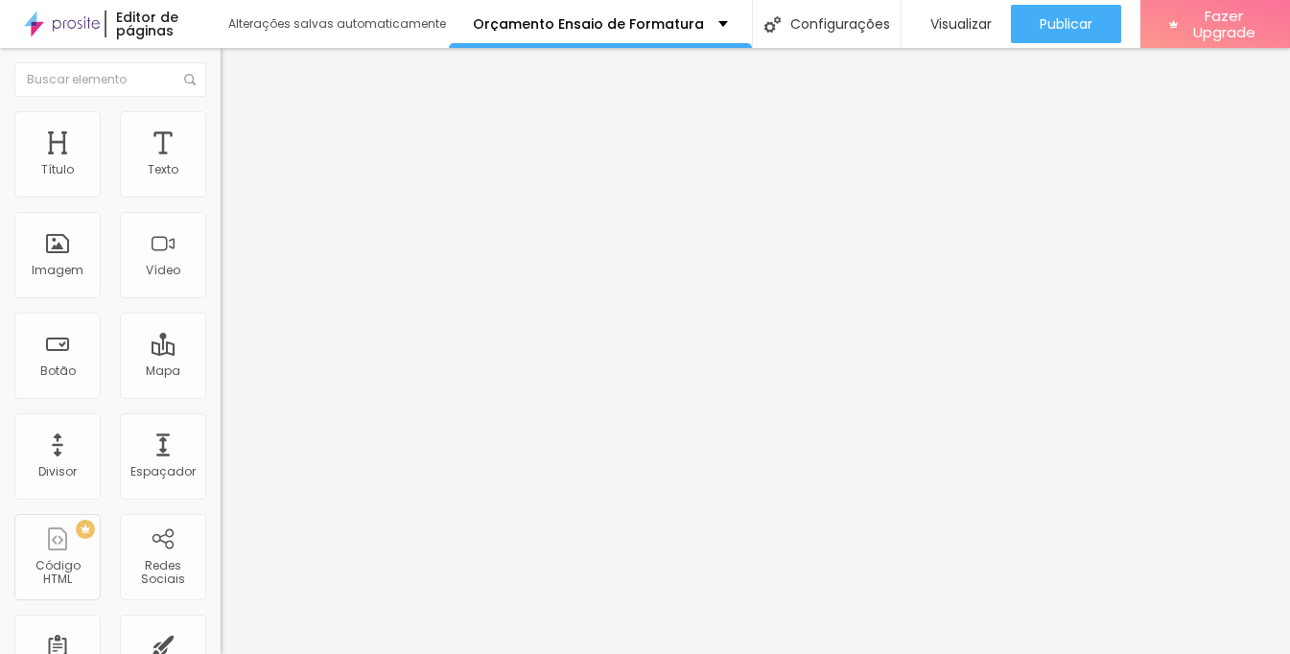
click at [221, 165] on span "Trocar imagem" at bounding box center [273, 157] width 105 height 16
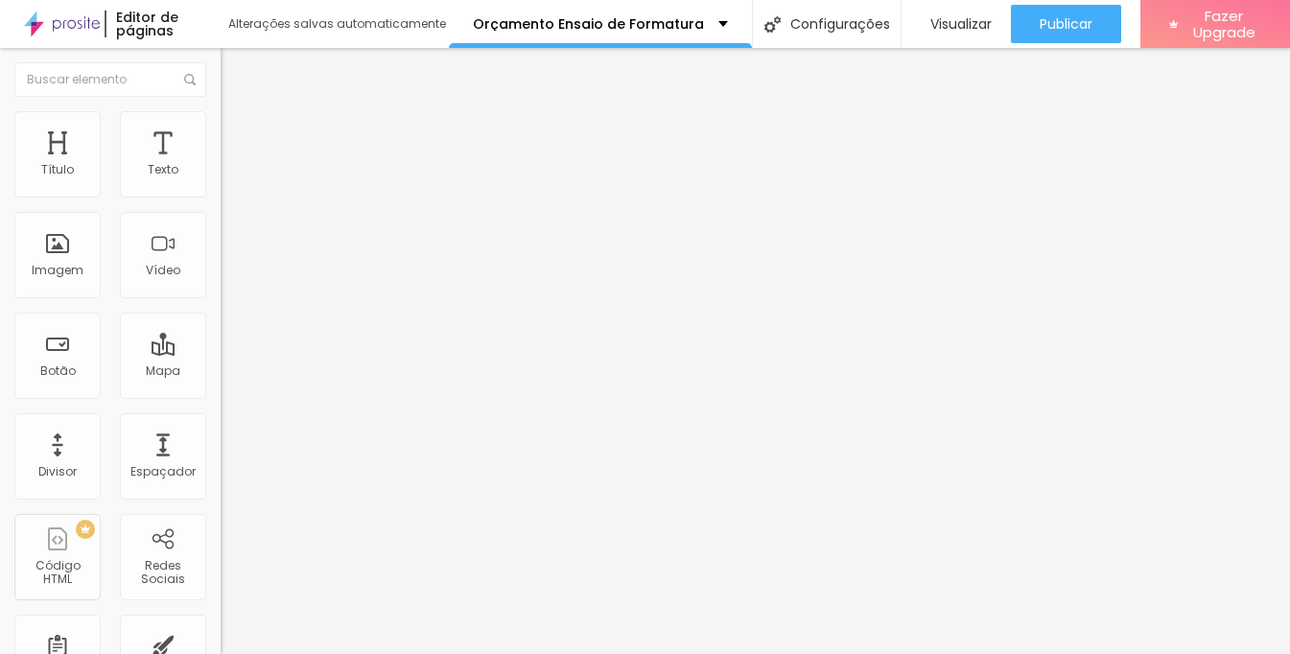
click at [221, 165] on span "Trocar imagem" at bounding box center [273, 157] width 105 height 16
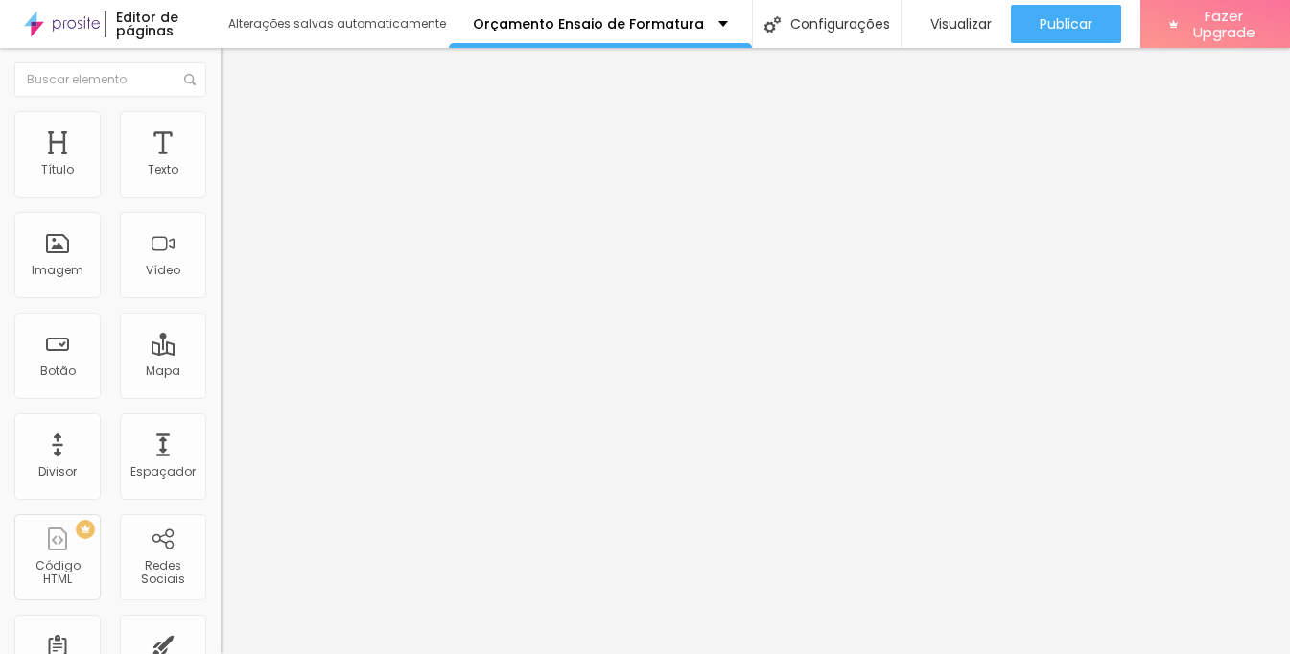
click at [221, 165] on span "Trocar imagem" at bounding box center [273, 157] width 105 height 16
click at [221, 351] on div "Proporção 16:9 Cinema Cinema 16:9 Padrão 4:3 Quadrado 1:1 Original" at bounding box center [331, 313] width 221 height 76
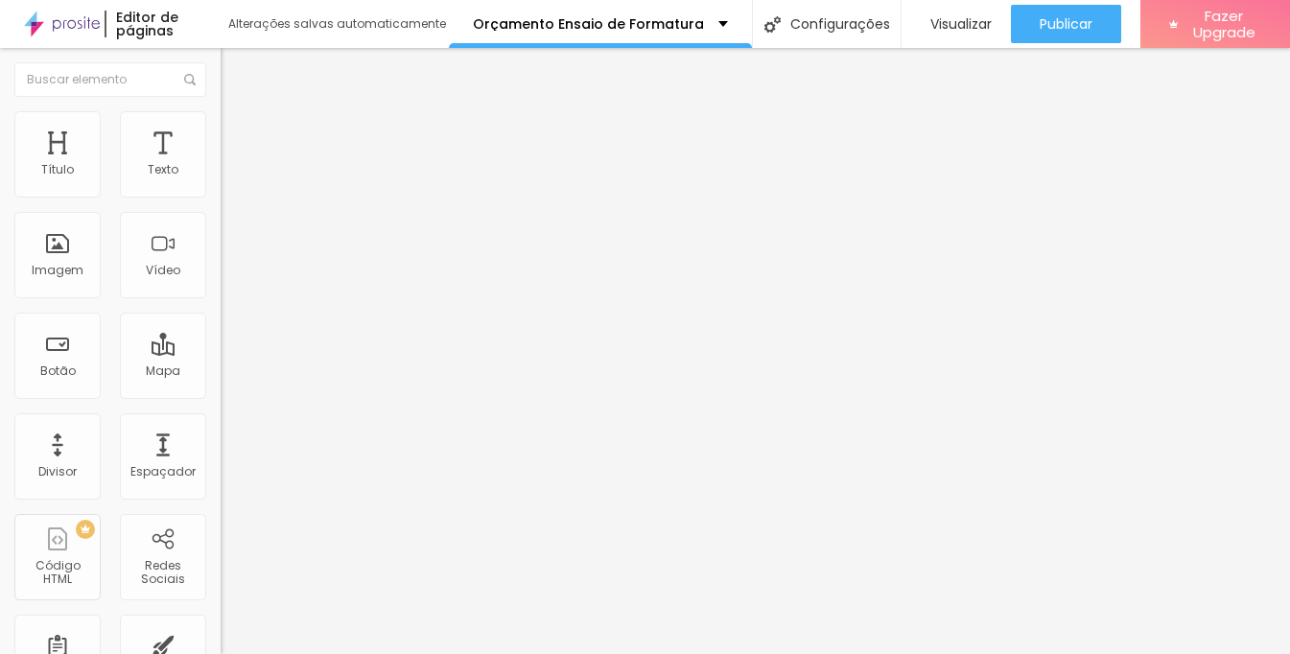
click at [221, 300] on span "16:9 Cinema" at bounding box center [257, 292] width 73 height 16
click at [221, 330] on span "Padrão" at bounding box center [242, 322] width 43 height 16
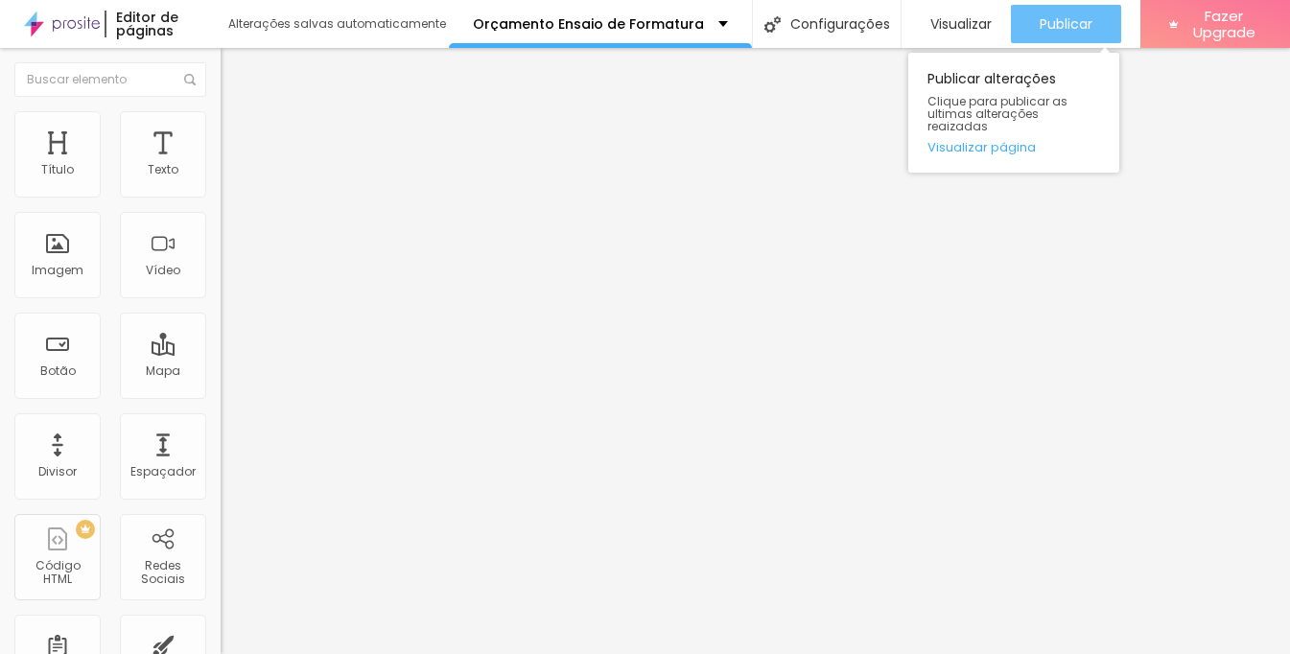
click at [1060, 31] on span "Publicar" at bounding box center [1065, 23] width 53 height 15
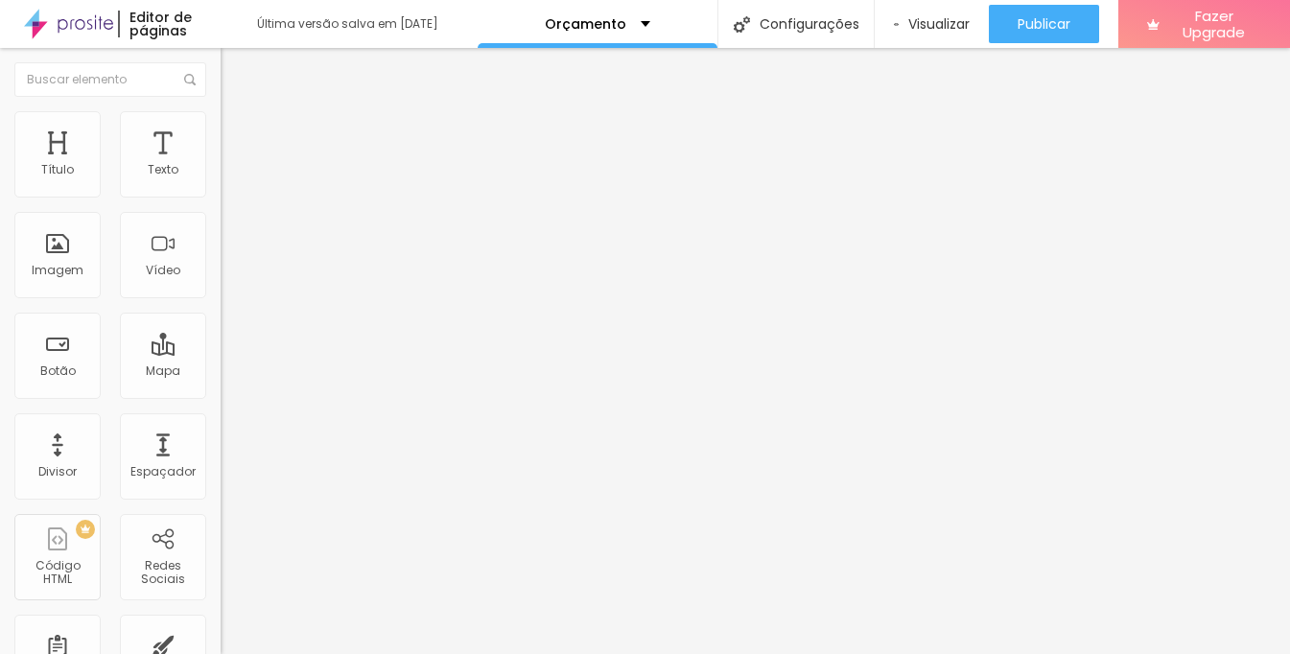
click at [221, 395] on input "https://" at bounding box center [336, 385] width 230 height 19
paste input "jeancristiangomes1.alboompro.com/orcamento-ensaio-feminino/?id=68d4578d2e285400…"
type input "https://jeancristiangomes1.alboompro.com/orcamento-ensaio-feminino/?id=68d4578d…"
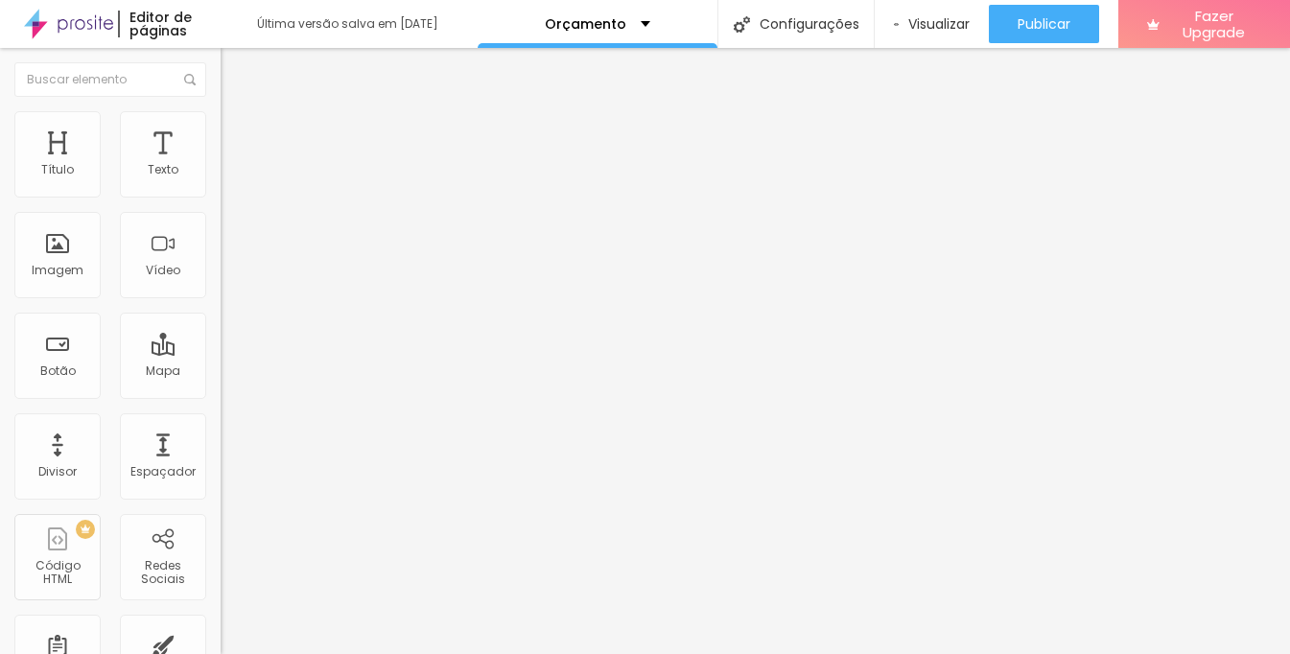
click at [221, 483] on div "Editar Botão Conteúdo Estilo Avançado Texto + DETALHES Alinhamento Tamanho Norm…" at bounding box center [331, 351] width 221 height 606
click at [221, 395] on input "https://" at bounding box center [336, 385] width 230 height 19
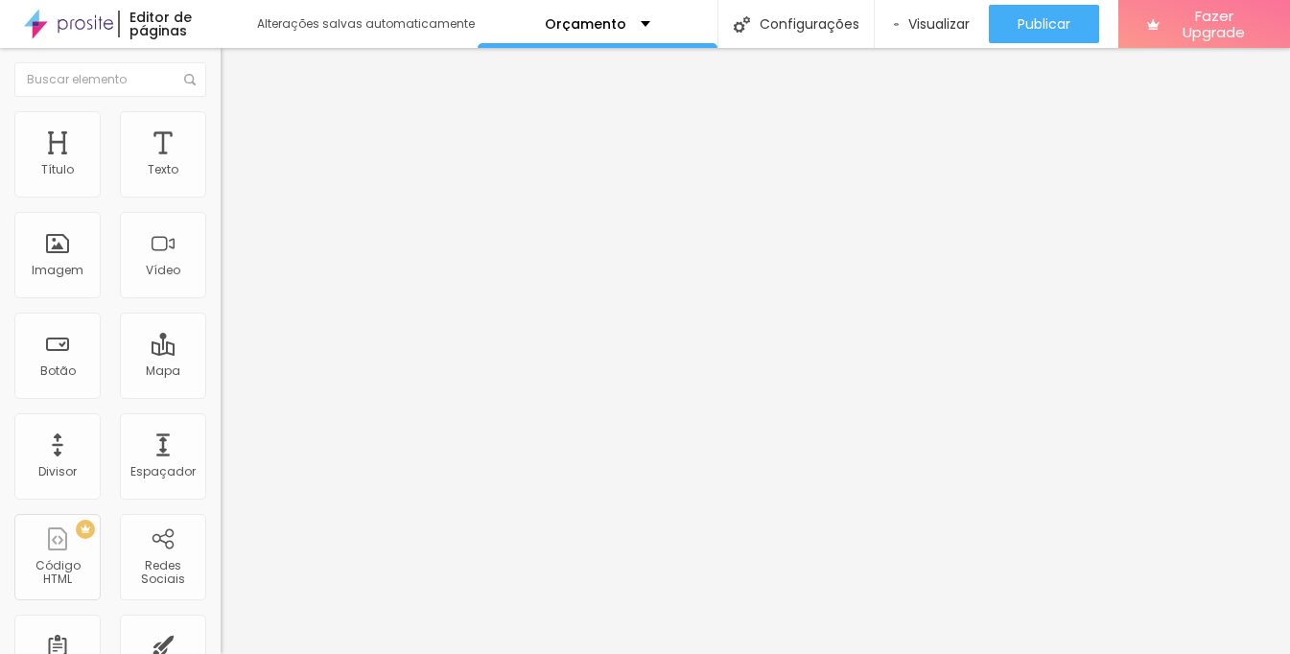
click at [221, 395] on input "https://" at bounding box center [336, 385] width 230 height 19
paste input "jeancristiangomes1.alboompro.com/orcamento-ensaio-familia/?id=68d4562b2e2854000…"
type input "https://jeancristiangomes1.alboompro.com/orcamento-ensaio-familia/?id=68d4562b2…"
click at [221, 556] on div "Editar Botão Conteúdo Estilo Avançado Texto + DETALHES Alinhamento Tamanho Norm…" at bounding box center [331, 351] width 221 height 606
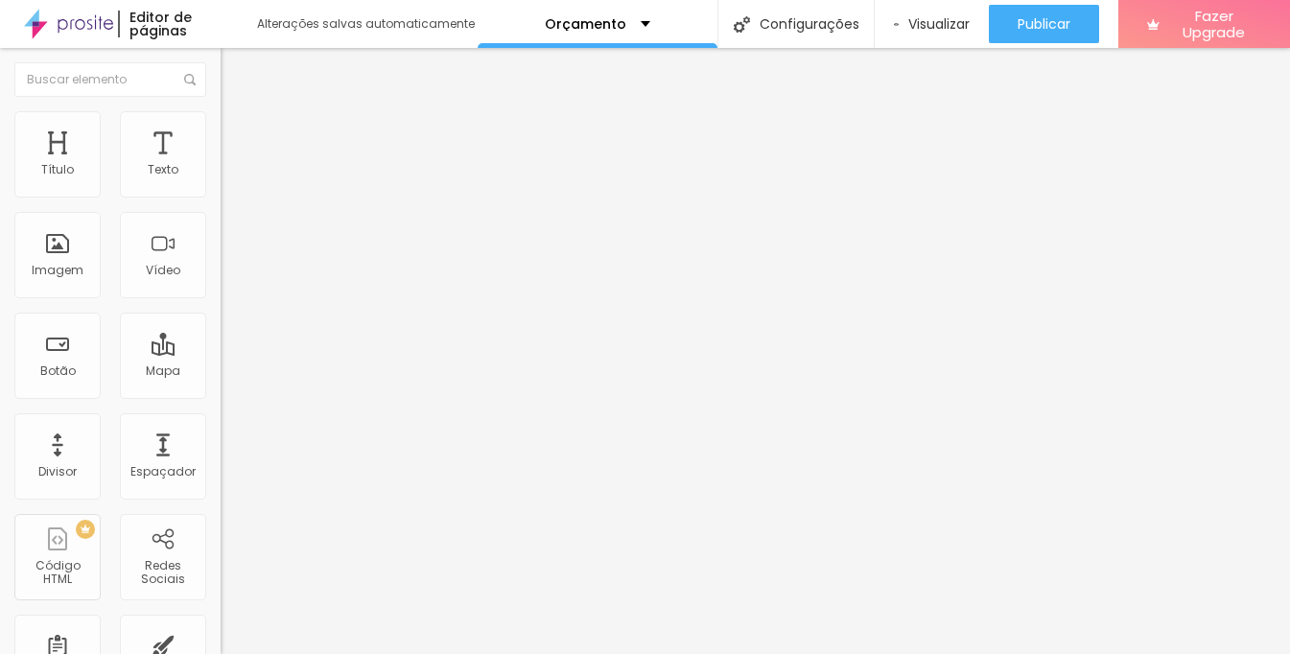
click at [221, 395] on input "https://" at bounding box center [336, 385] width 230 height 19
paste input "jeancristiangomes1.alboompro.com/orcamento-ensaio-de-aniversario/?id=68d457c316…"
type input "https://jeancristiangomes1.alboompro.com/orcamento-ensaio-de-aniversario/?id=68…"
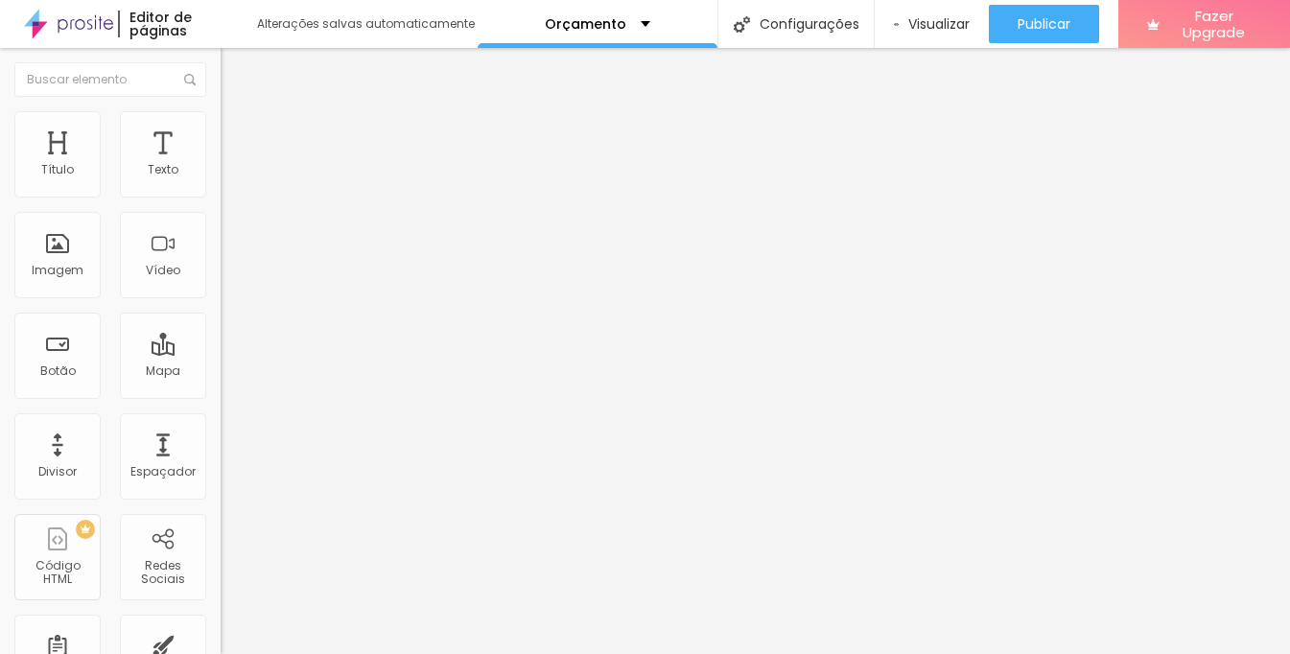
click at [221, 539] on div "Editar Botão Conteúdo Estilo Avançado Texto + DETALHES Alinhamento Tamanho Norm…" at bounding box center [331, 351] width 221 height 606
click at [221, 395] on input "https://" at bounding box center [336, 385] width 230 height 19
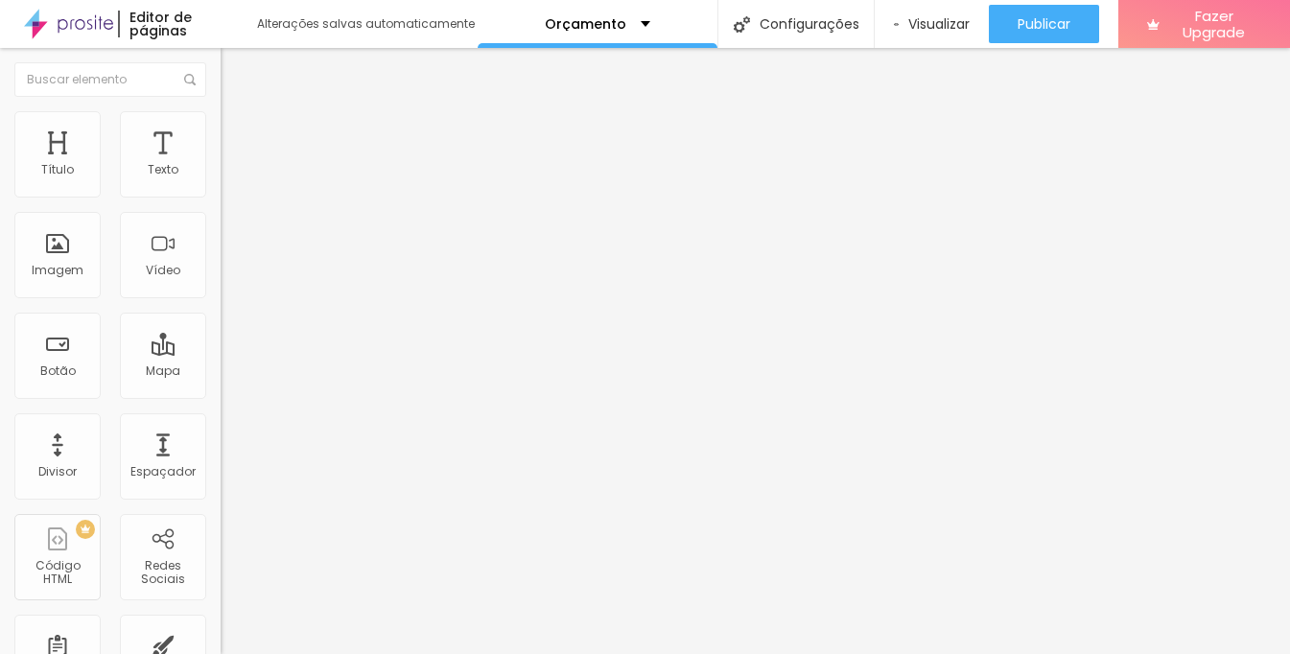
click at [221, 395] on input "https://" at bounding box center [336, 385] width 230 height 19
paste input "jeancristiangomes1.alboompro.com/orcamento-ensaio-de-formatura/?id=68d45998b6ff…"
type input "https://jeancristiangomes1.alboompro.com/orcamento-ensaio-de-formatura/?id=68d4…"
click at [221, 502] on div "Editar Botão Conteúdo Estilo Avançado Texto + DETALHES Alinhamento Tamanho Norm…" at bounding box center [331, 351] width 221 height 606
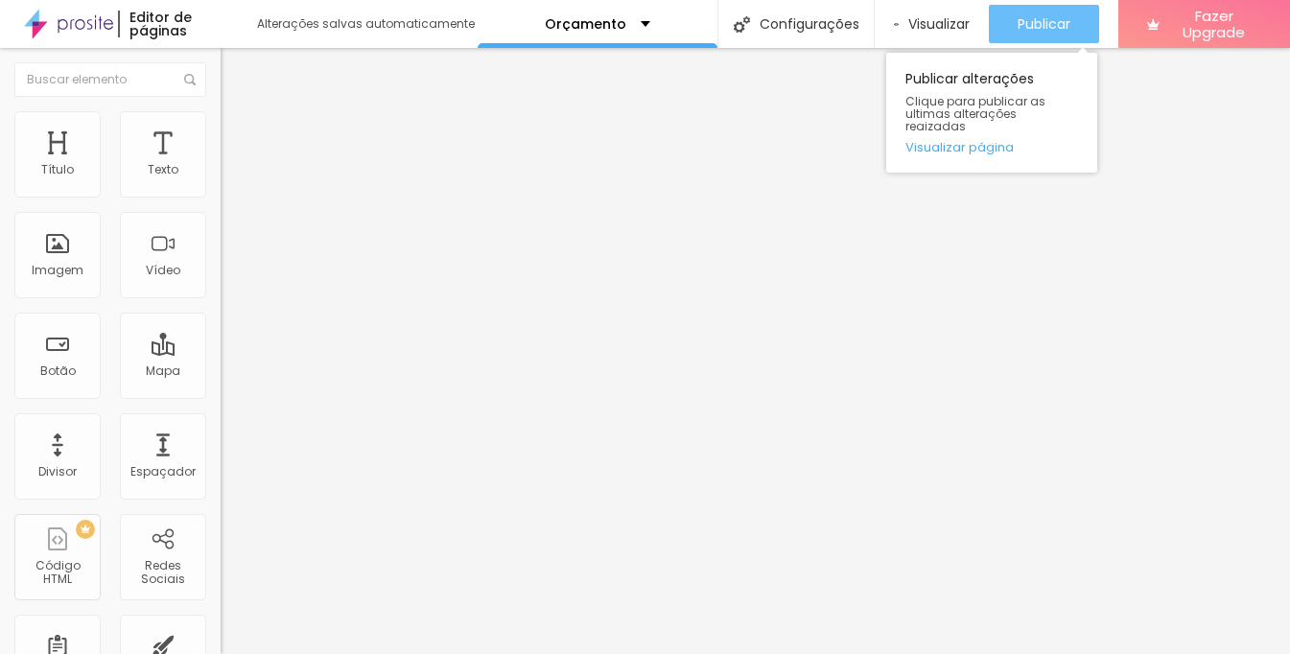
click at [999, 28] on button "Publicar" at bounding box center [1043, 24] width 110 height 38
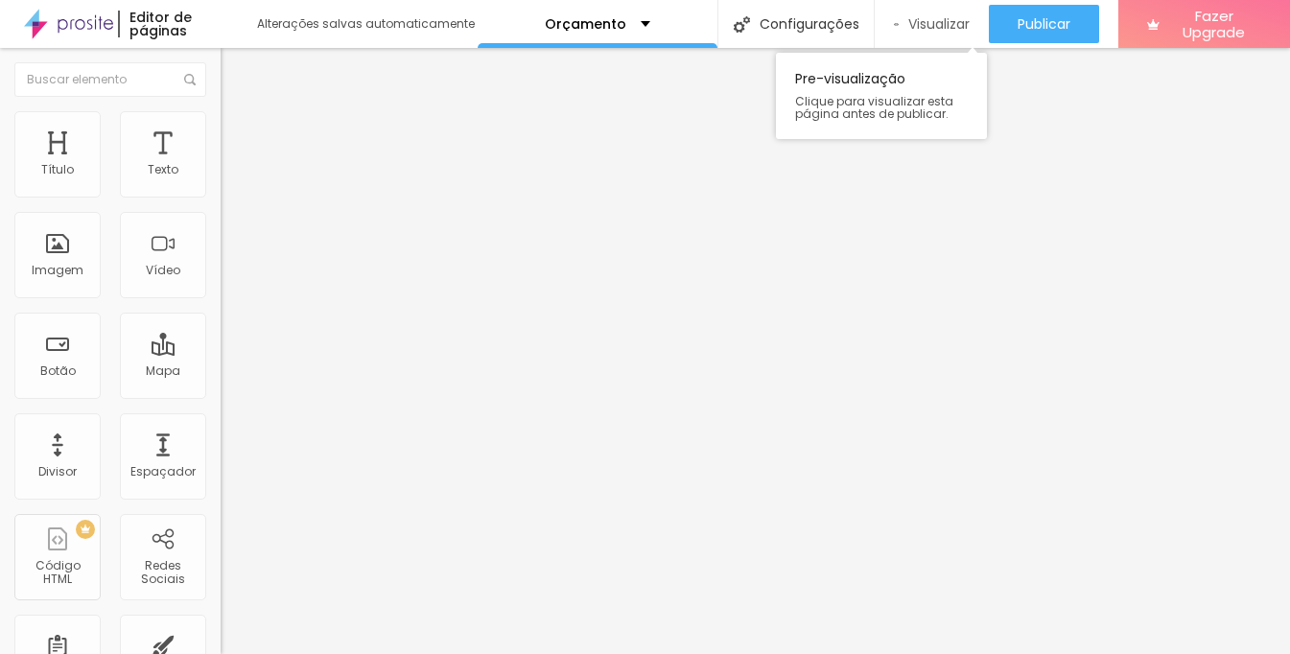
click at [915, 21] on span "Visualizar" at bounding box center [938, 23] width 61 height 15
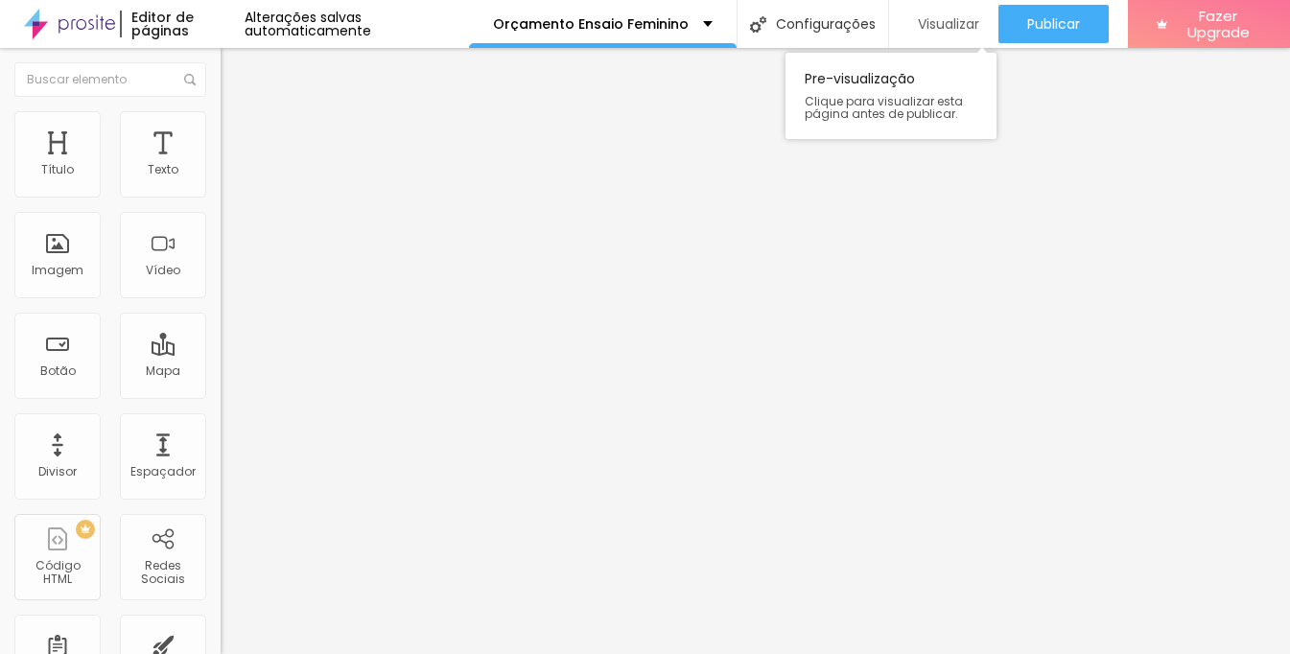
click at [896, 19] on button "Visualizar" at bounding box center [943, 24] width 109 height 38
click at [926, 16] on span "Visualizar" at bounding box center [943, 23] width 61 height 15
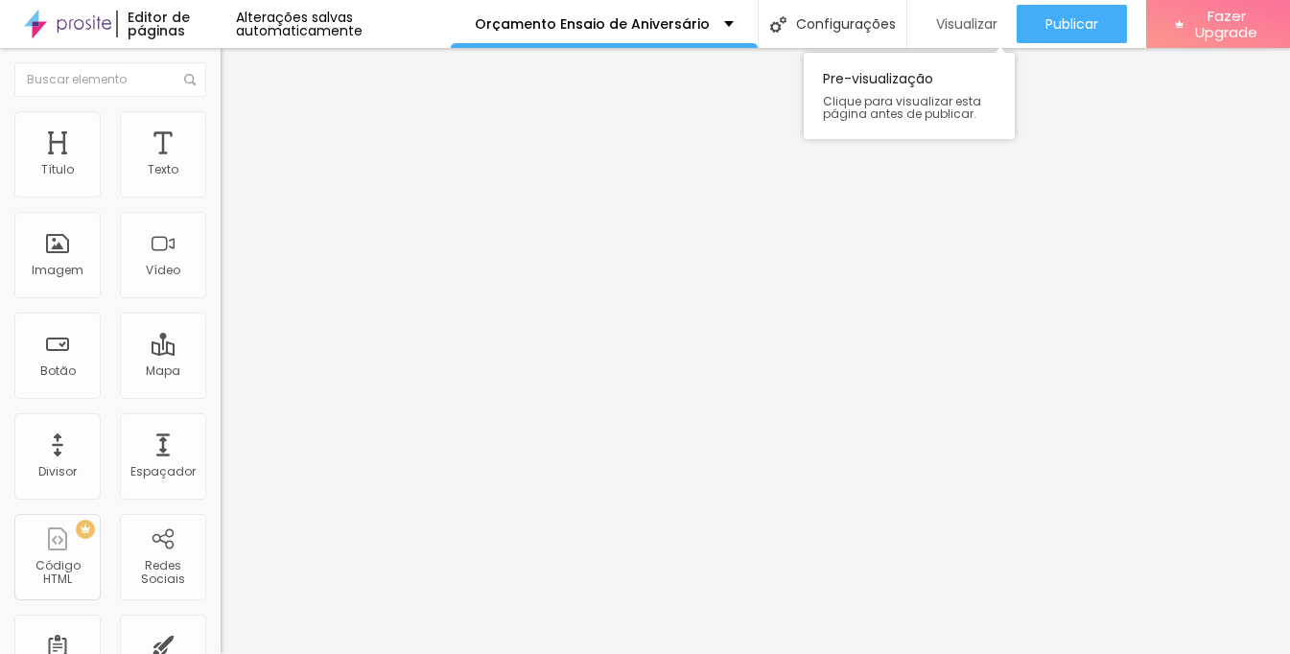
click at [972, 30] on span "Visualizar" at bounding box center [966, 23] width 61 height 15
click at [924, 14] on div "Visualizar" at bounding box center [959, 24] width 71 height 38
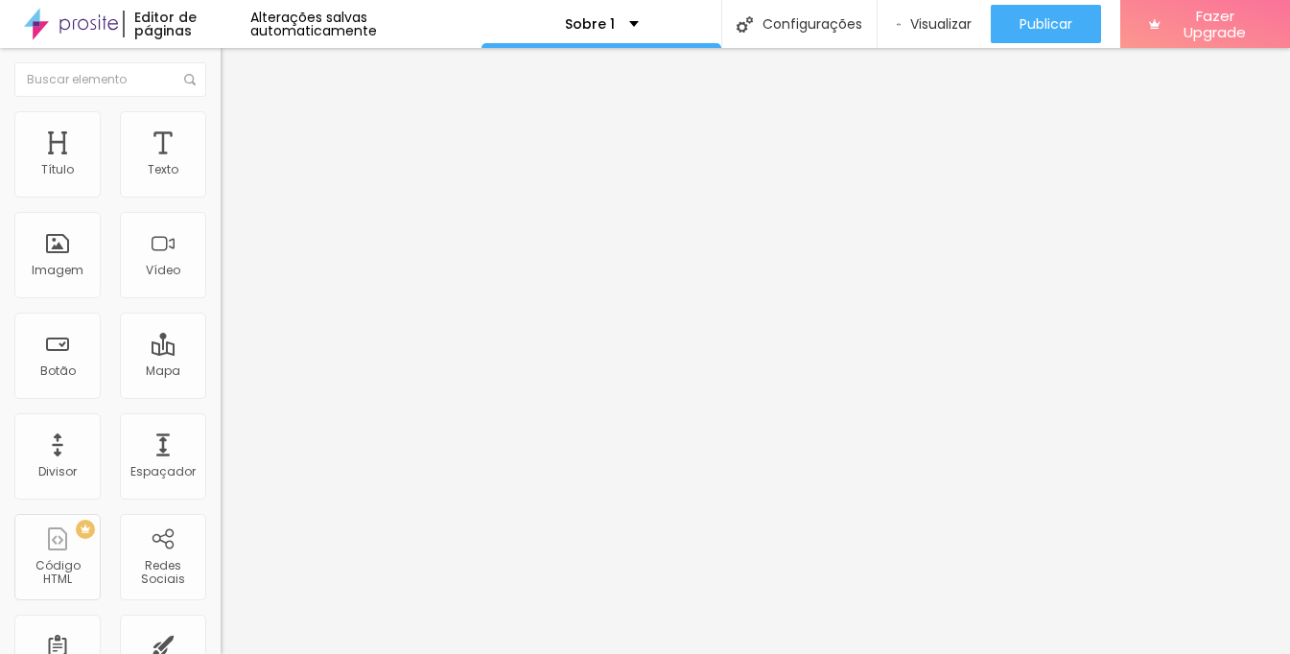
click at [221, 165] on span "Trocar imagem" at bounding box center [273, 157] width 105 height 16
click at [221, 130] on li "Avançado" at bounding box center [331, 139] width 221 height 19
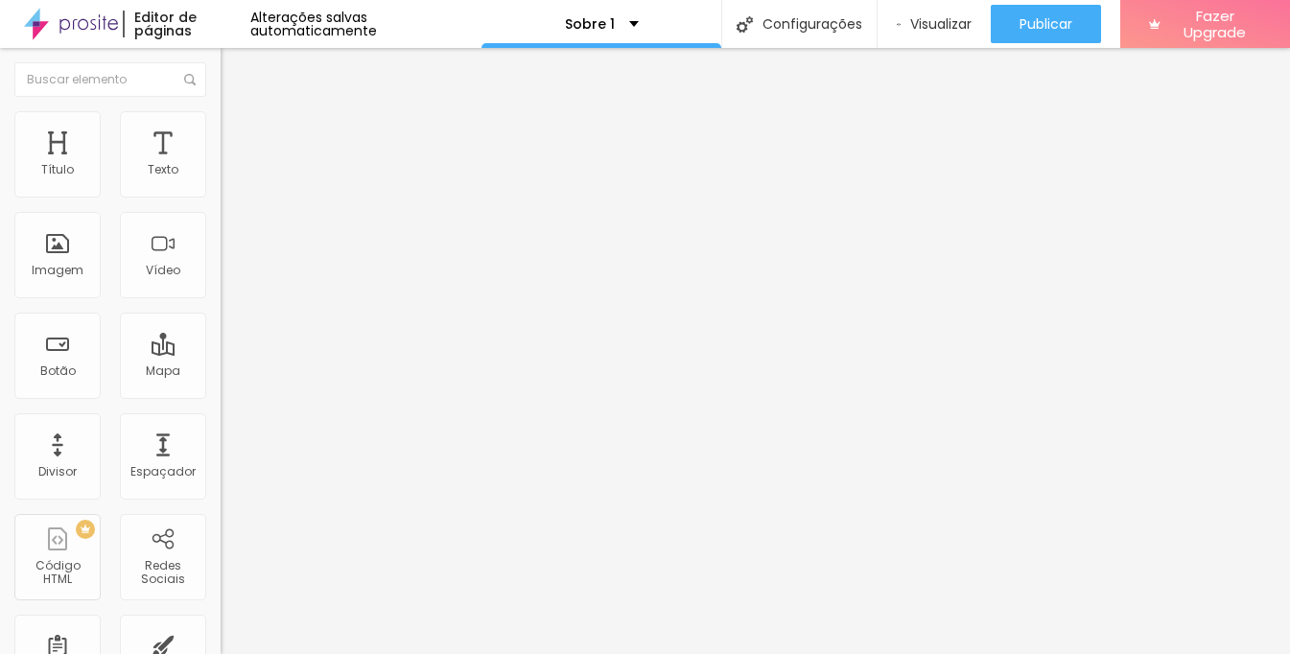
type input "5"
type input "50"
type input "45"
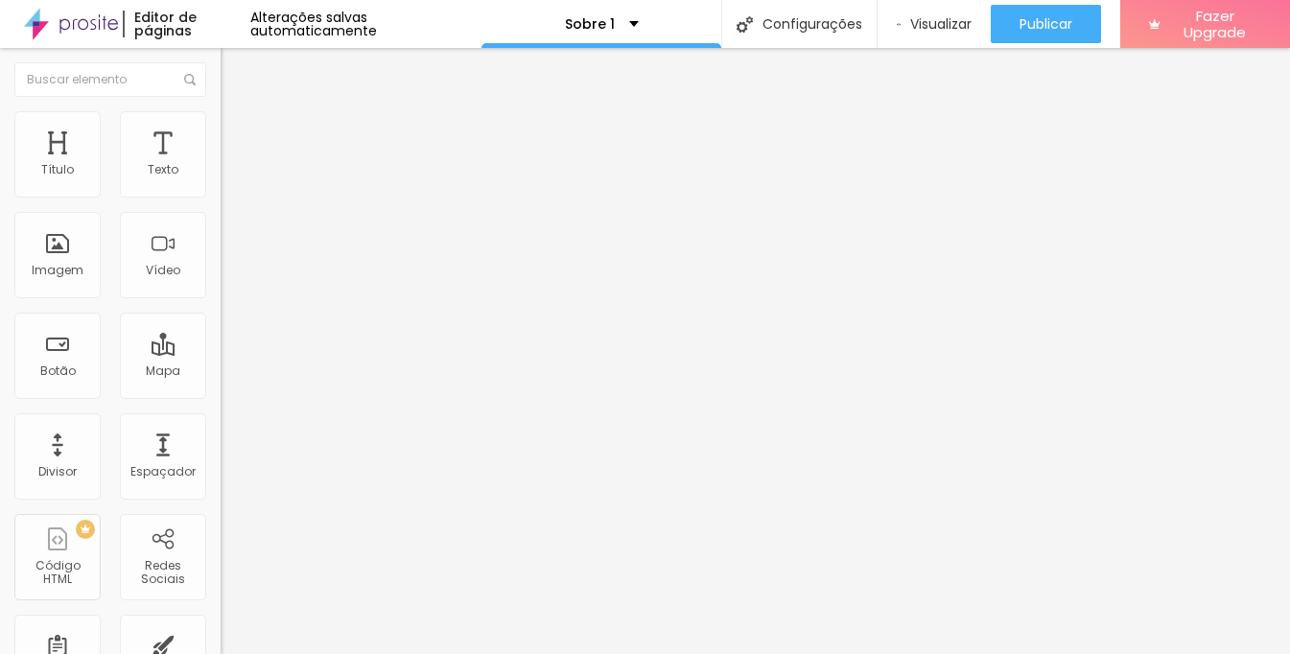
type input "45"
type input "0"
drag, startPoint x: 40, startPoint y: 187, endPoint x: 0, endPoint y: 179, distance: 41.0
click at [221, 179] on div "0 px Espaçamento Interno ID Html Classes Html Visível nos dispositivos Celular …" at bounding box center [331, 418] width 221 height 536
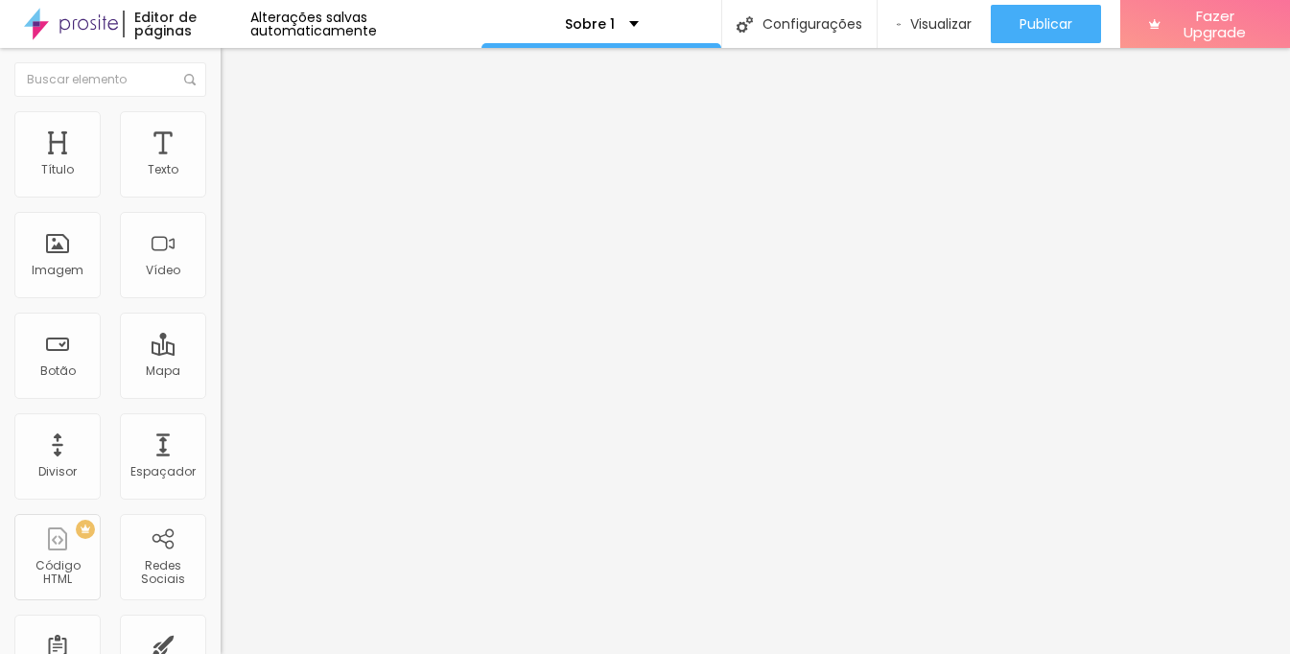
click at [221, 121] on img at bounding box center [229, 119] width 17 height 17
click at [221, 109] on img at bounding box center [229, 100] width 17 height 17
click at [221, 180] on input "entre em contato" at bounding box center [336, 170] width 230 height 19
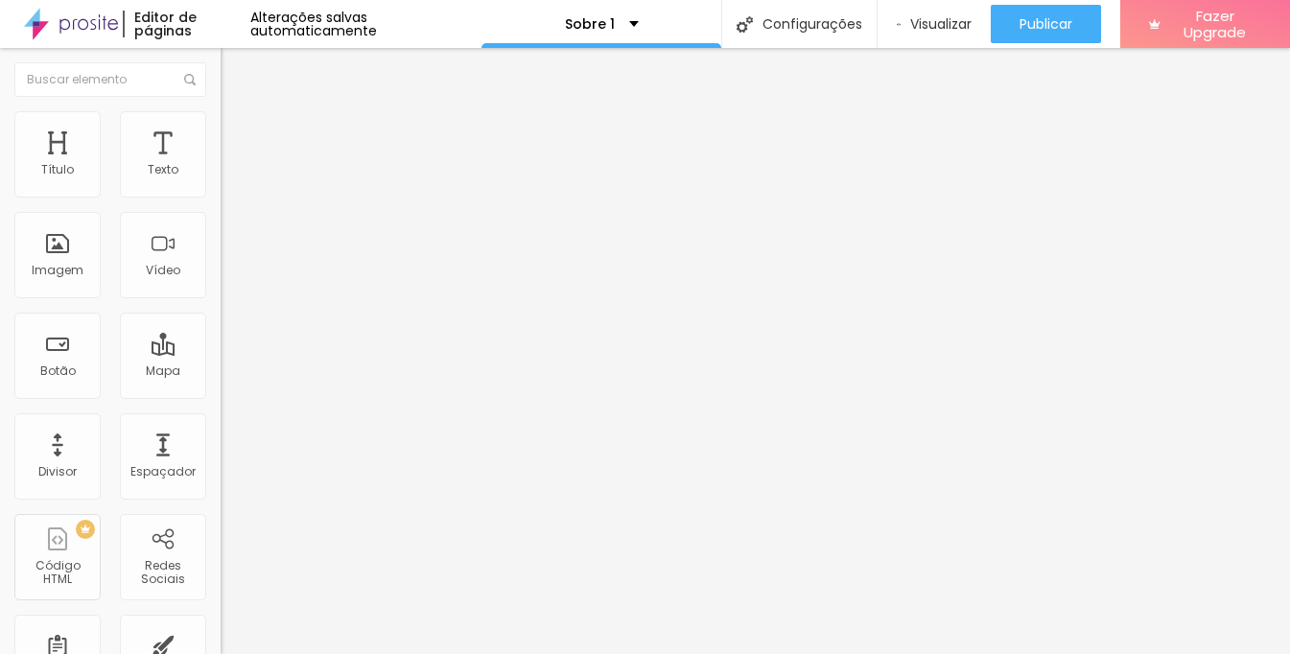
type input "CONHEÇA MEU TRABALHO"
click at [221, 395] on input "https://" at bounding box center [336, 385] width 230 height 19
paste input "[DOMAIN_NAME][URL]"
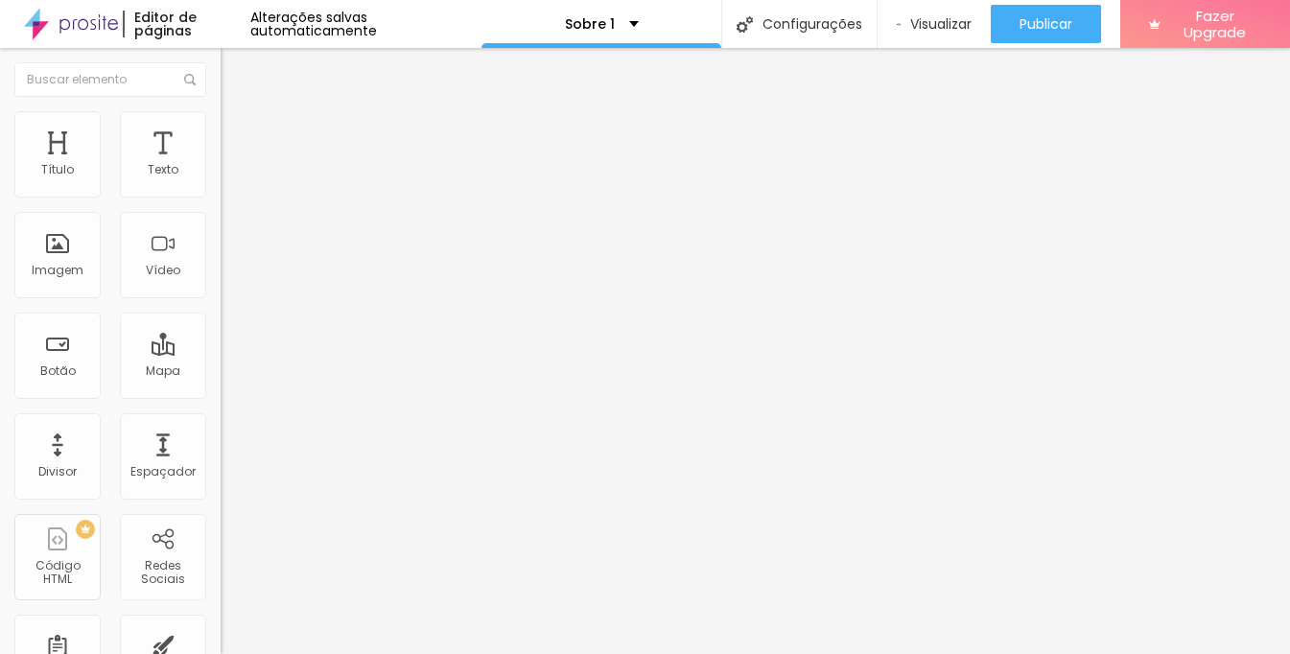
type input "[URL][DOMAIN_NAME]"
click at [221, 543] on div "Editar Botão Conteúdo Estilo Avançado Texto CONHEÇA MEU TRABALHO Alinhamento Ta…" at bounding box center [331, 351] width 221 height 606
click at [221, 211] on button "Conectar" at bounding box center [284, 192] width 127 height 38
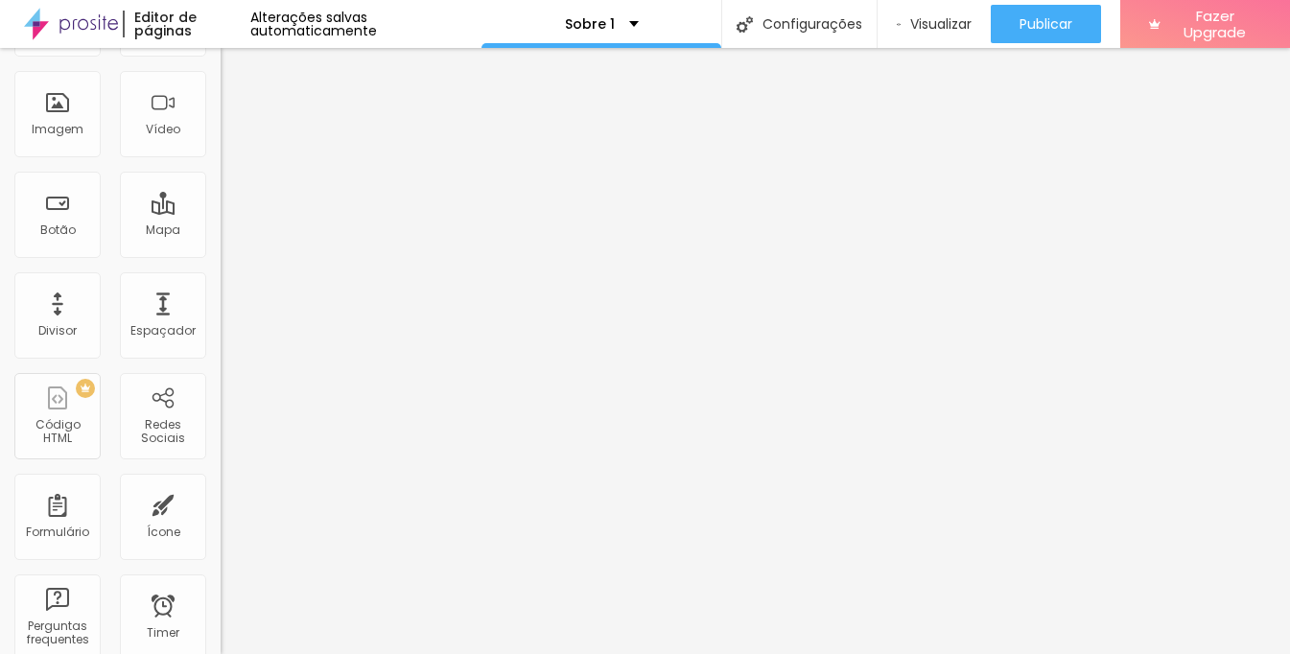
scroll to position [0, 0]
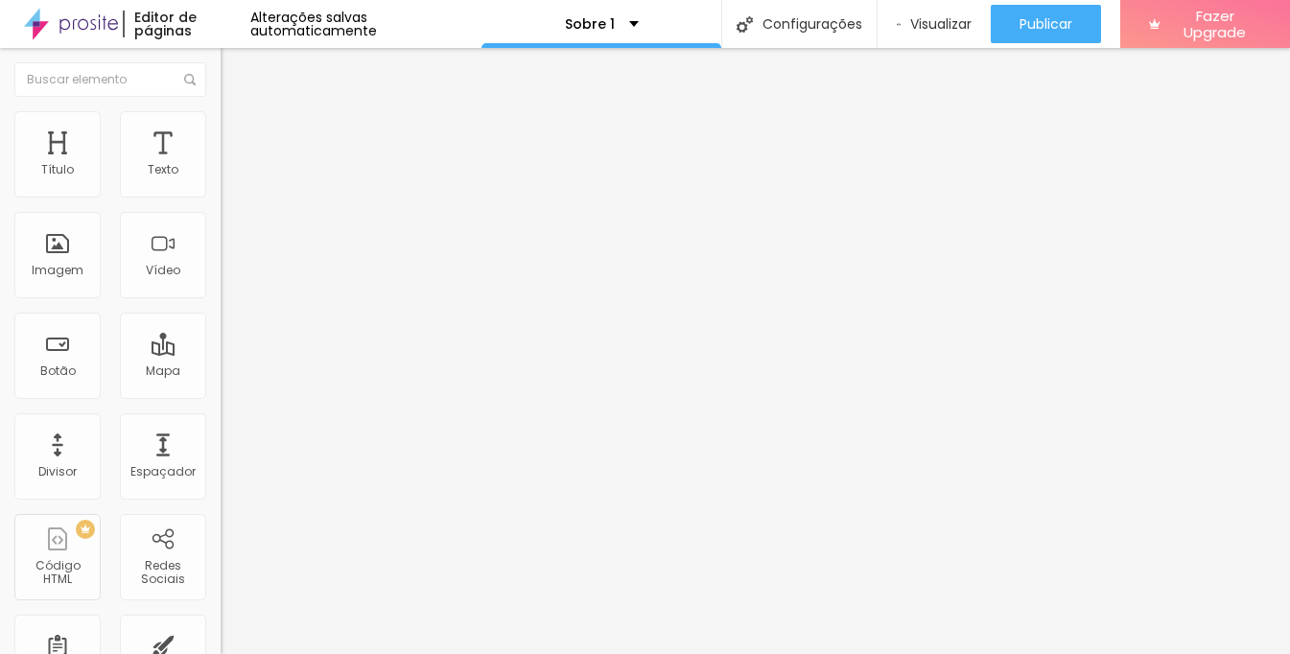
click at [221, 384] on input at bounding box center [351, 393] width 261 height 19
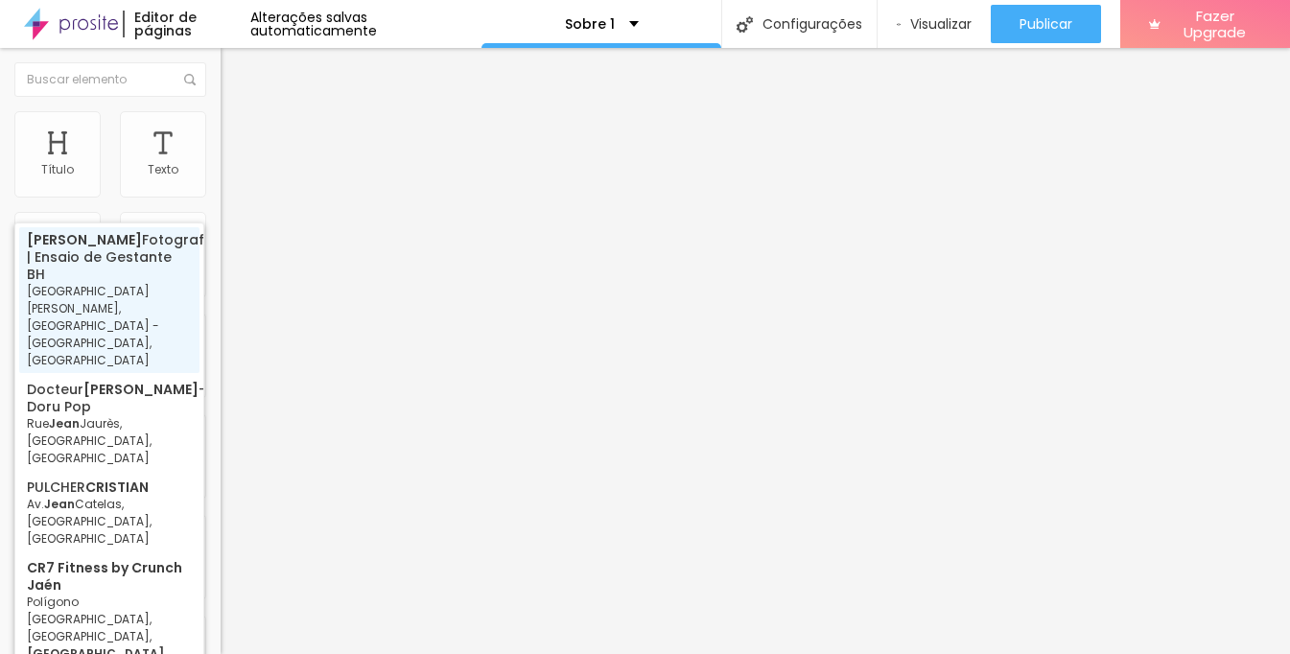
type input "[PERSON_NAME] Fotografia | Ensaio de Gestante BH - [GEOGRAPHIC_DATA][PERSON_NAM…"
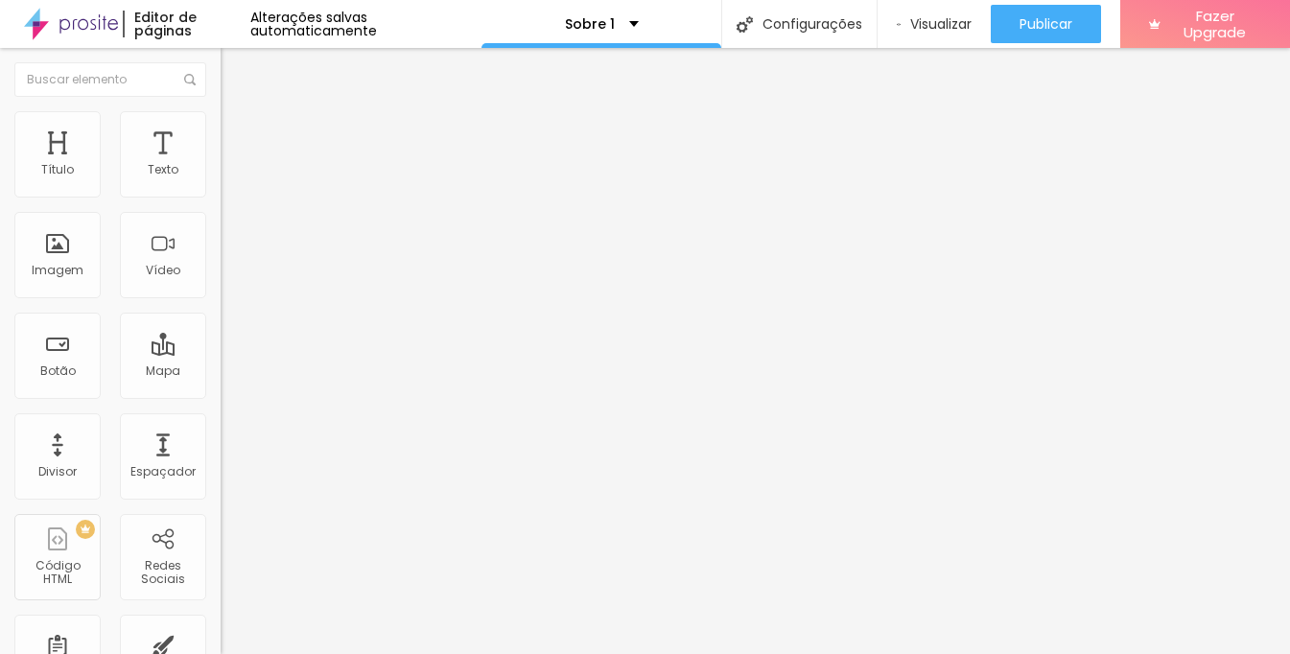
drag, startPoint x: 101, startPoint y: 239, endPoint x: 78, endPoint y: 274, distance: 42.3
click at [221, 180] on input "Alboom [GEOGRAPHIC_DATA]" at bounding box center [336, 170] width 230 height 19
type input "[PERSON_NAME] fotografia"
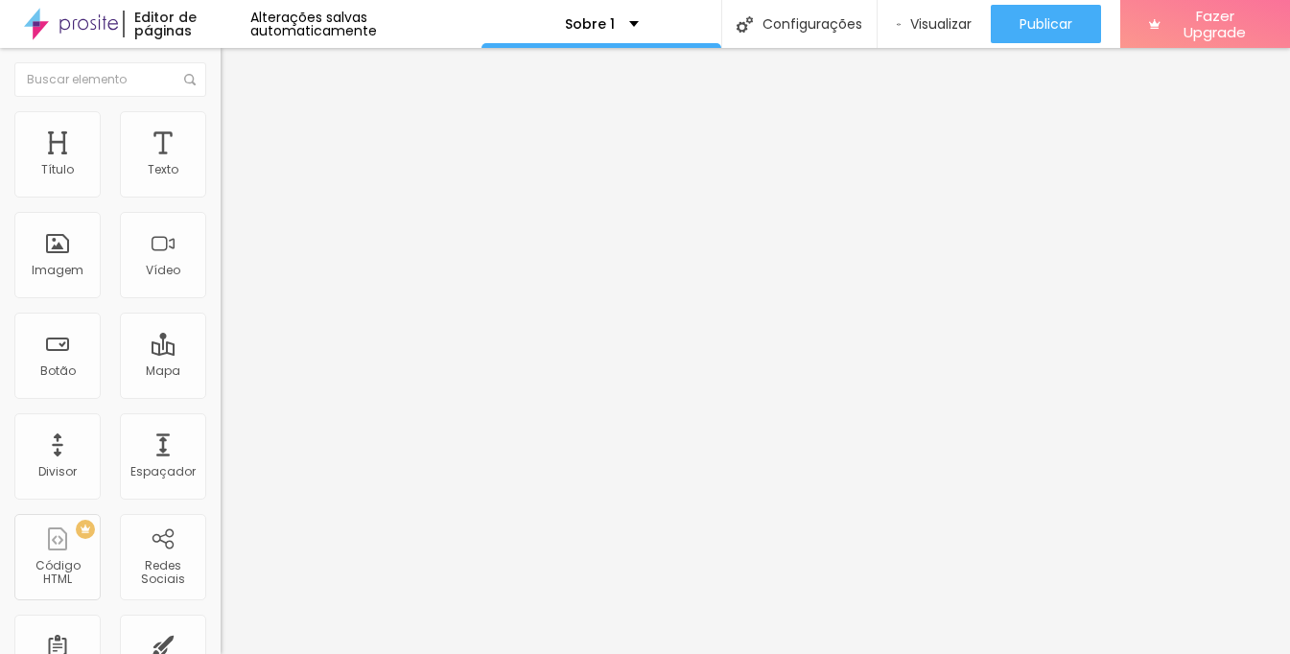
click at [221, 399] on img at bounding box center [227, 405] width 13 height 13
click at [221, 387] on div "Instagram" at bounding box center [331, 393] width 221 height 12
click at [221, 410] on div "Instagram" at bounding box center [331, 525] width 221 height 230
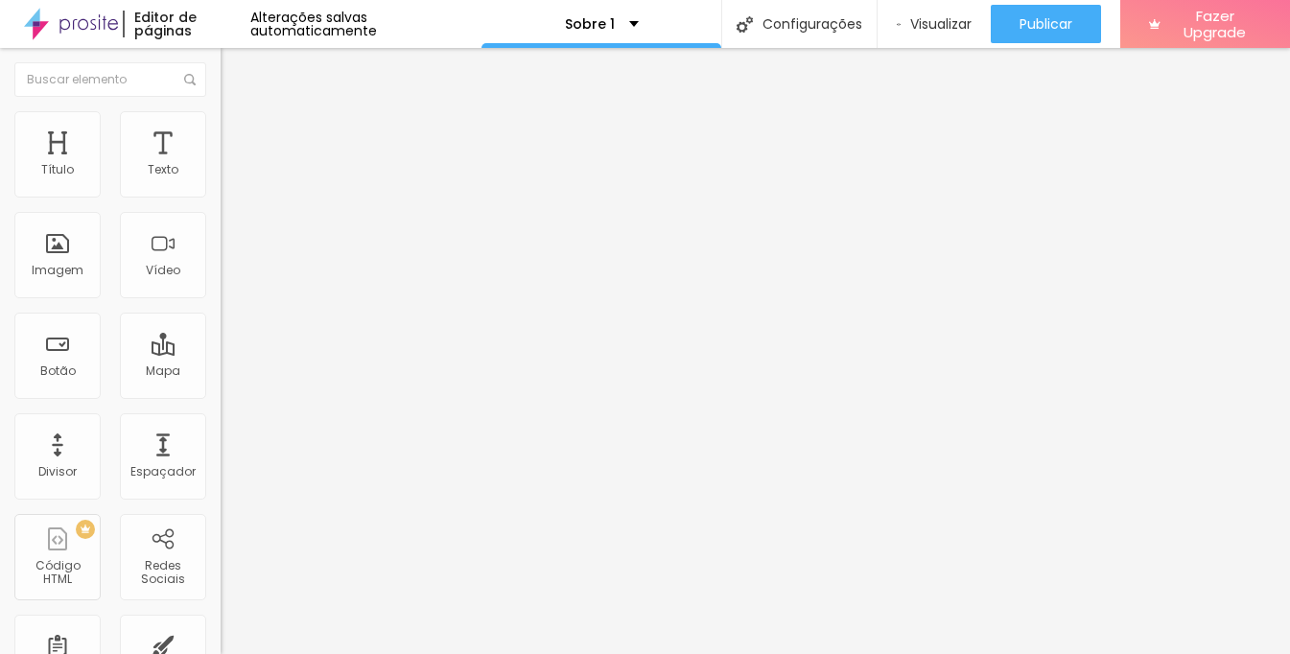
click at [221, 184] on div "Instagram Rede social Instagram Endereço URL https:// Abrir em uma nova aba" at bounding box center [331, 433] width 221 height 567
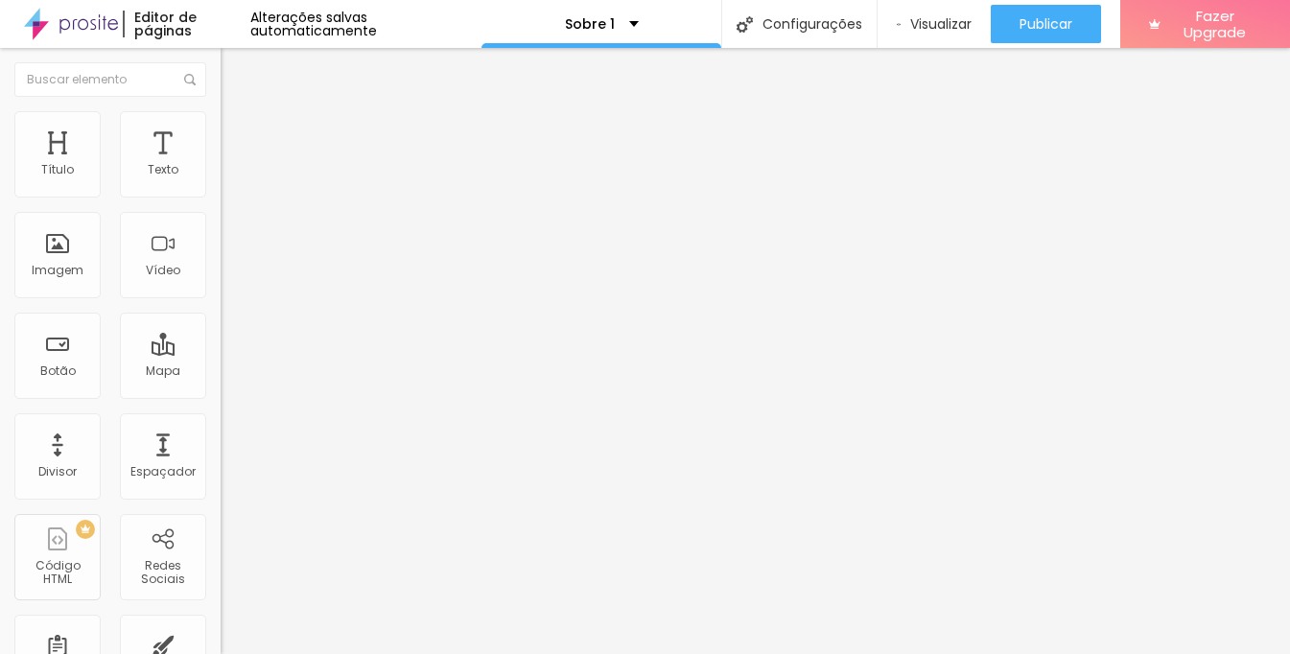
scroll to position [230, 0]
click at [221, 387] on div "Instagram" at bounding box center [331, 393] width 221 height 12
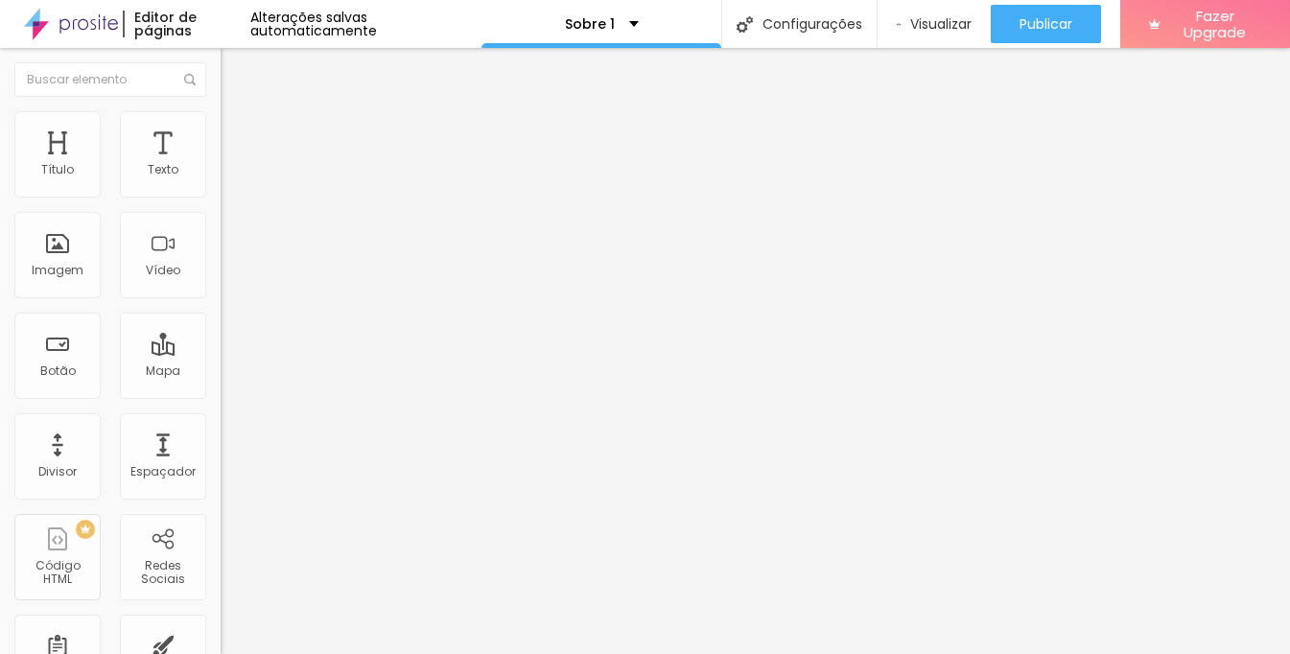
click at [221, 652] on input "https://" at bounding box center [336, 661] width 230 height 19
paste input "[DOMAIN_NAME][URL]"
type input "[URL][DOMAIN_NAME]"
click at [221, 507] on div "Editar Redes Sociais Conteúdo Estilo Avançado Instagram Rede social Instagram E…" at bounding box center [331, 351] width 221 height 606
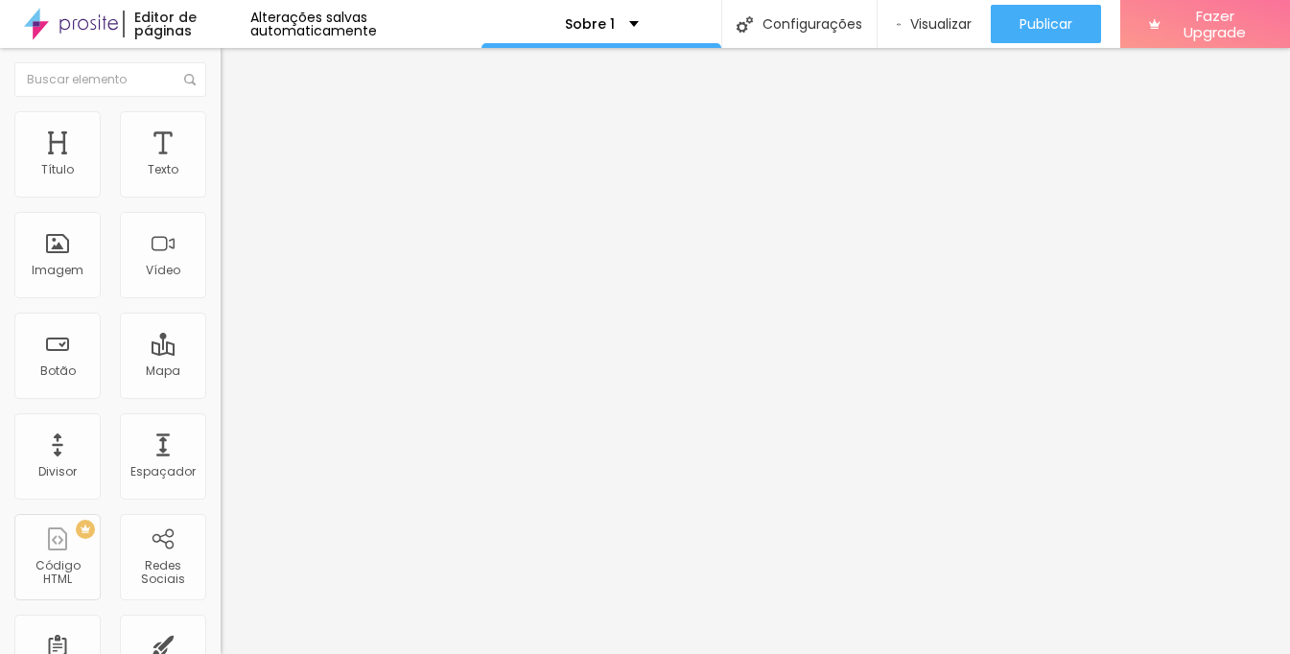
paste input "://[DOMAIN_NAME][URL]"
type input "[URL][DOMAIN_NAME]"
click at [221, 516] on div "Editar Redes Sociais Conteúdo Estilo Avançado Instagram Rede social Instagram E…" at bounding box center [331, 351] width 221 height 606
click at [221, 117] on img at bounding box center [229, 119] width 17 height 17
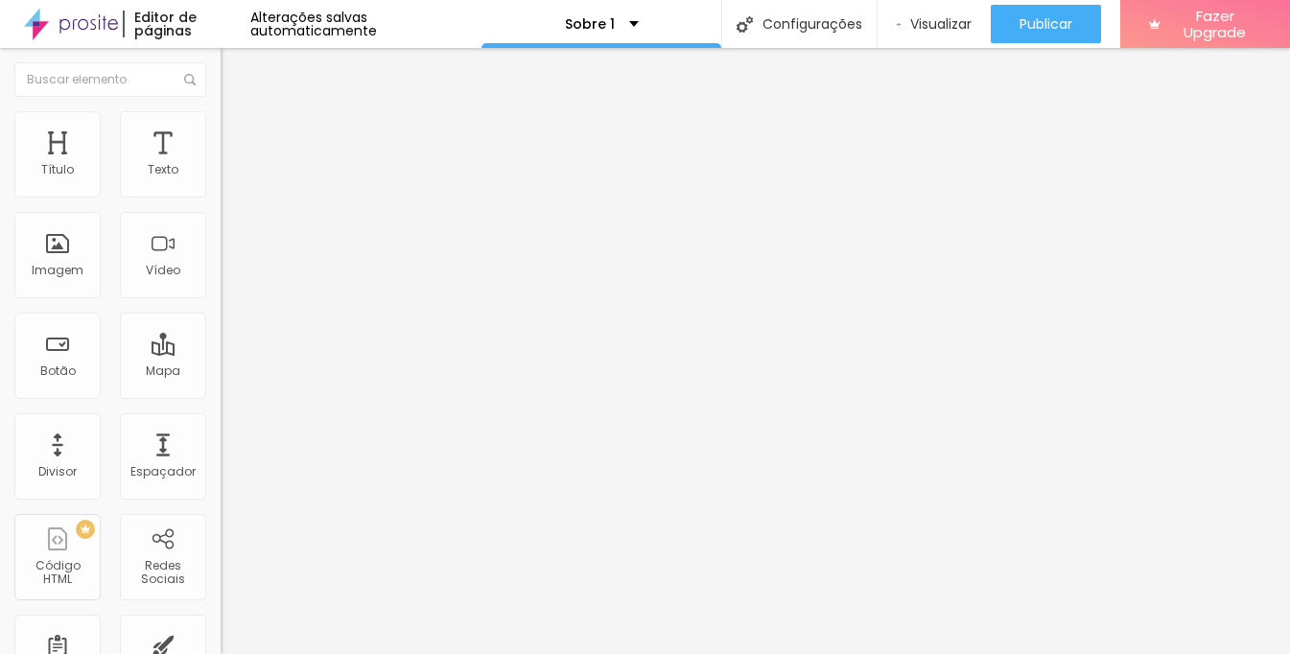
click at [221, 130] on li "Avançado" at bounding box center [331, 139] width 221 height 19
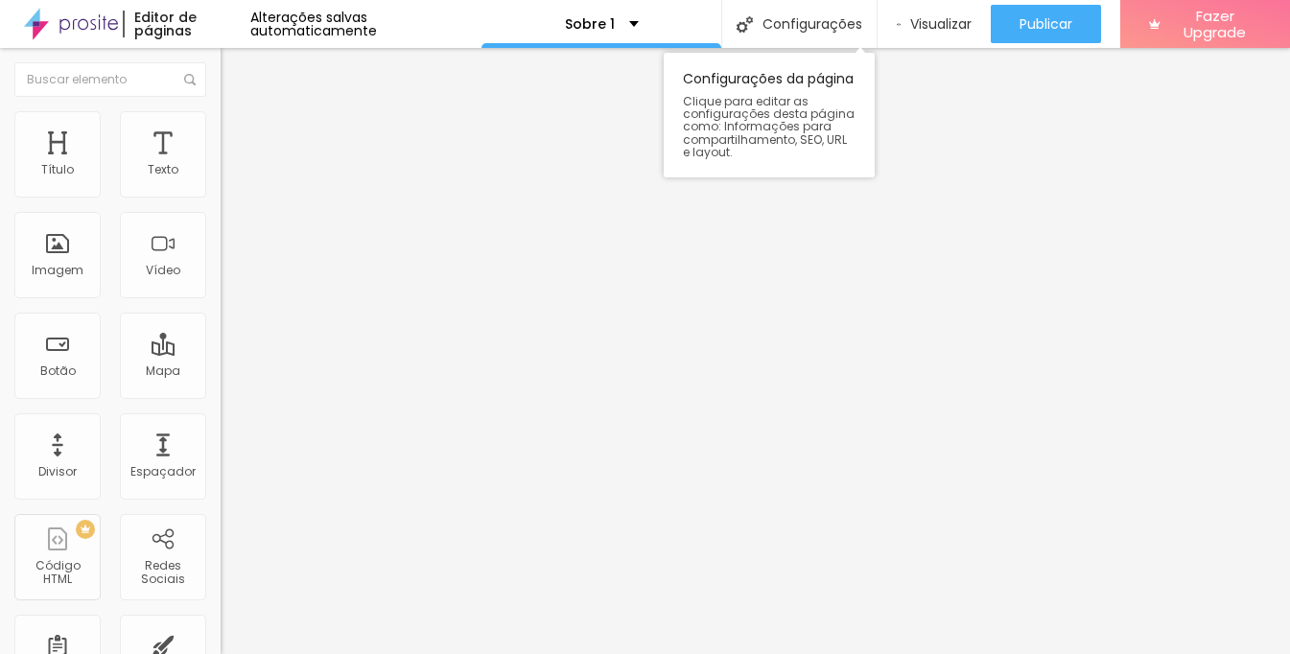
scroll to position [0, 0]
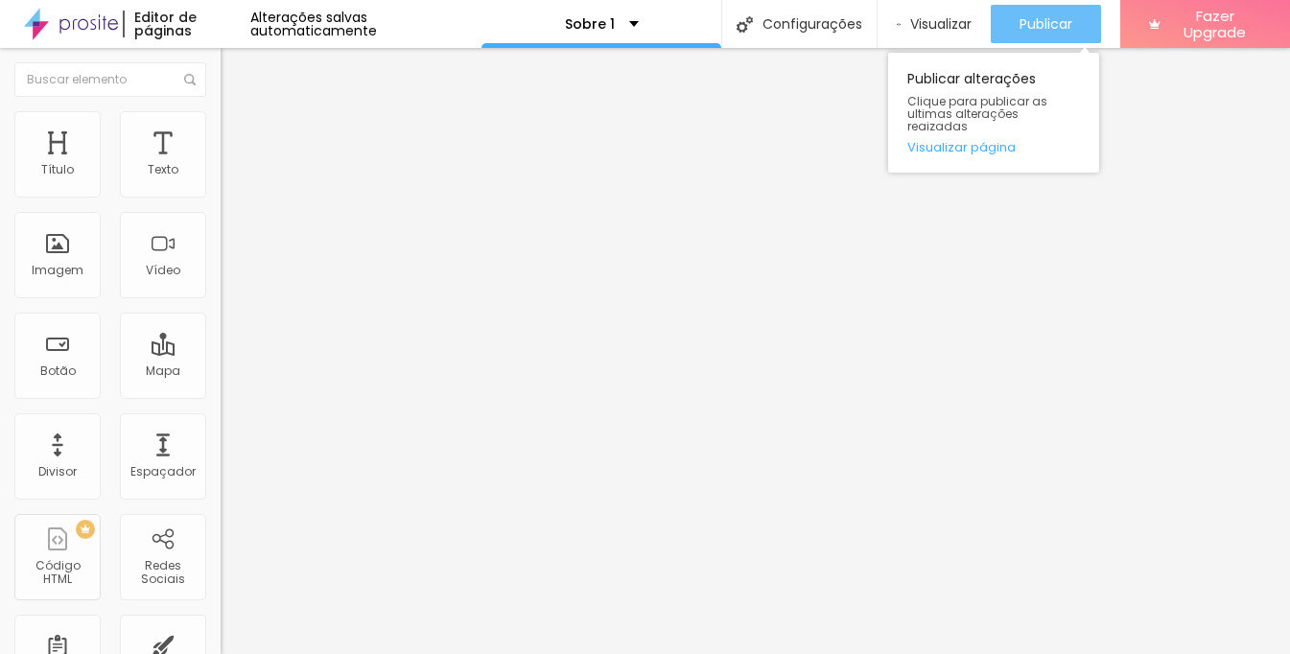
click at [1027, 16] on span "Publicar" at bounding box center [1045, 23] width 53 height 15
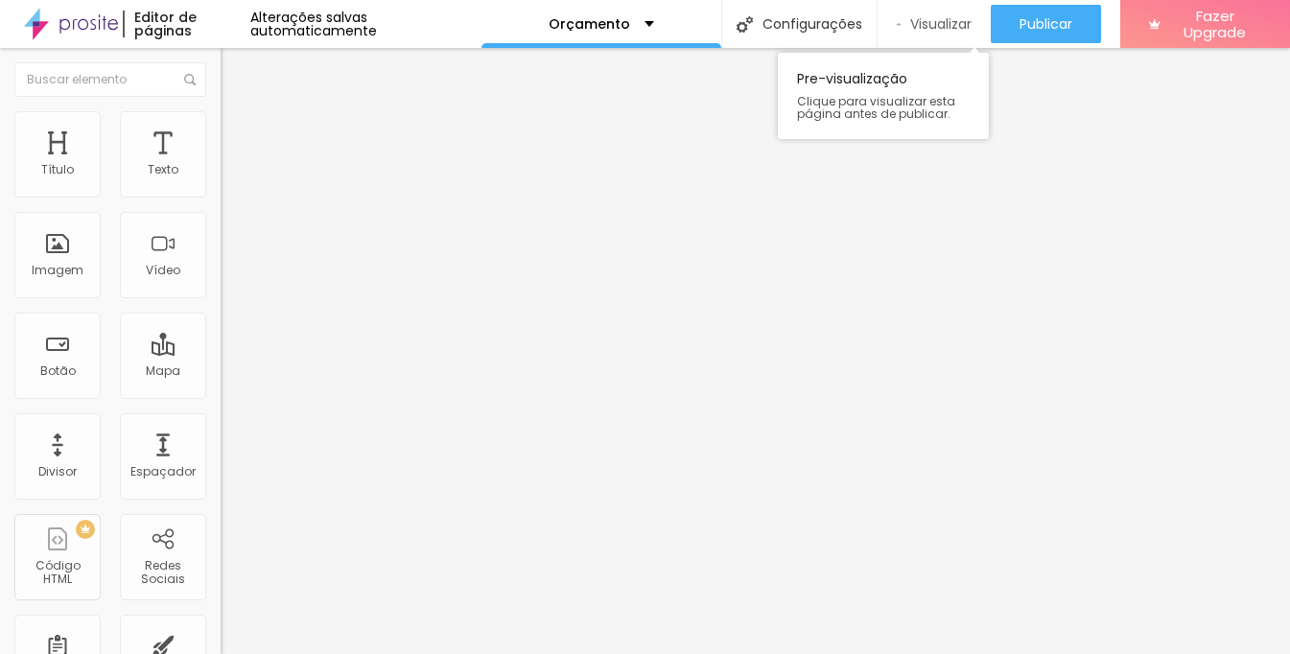
click at [922, 20] on span "Visualizar" at bounding box center [940, 23] width 61 height 15
